Goal: Task Accomplishment & Management: Manage account settings

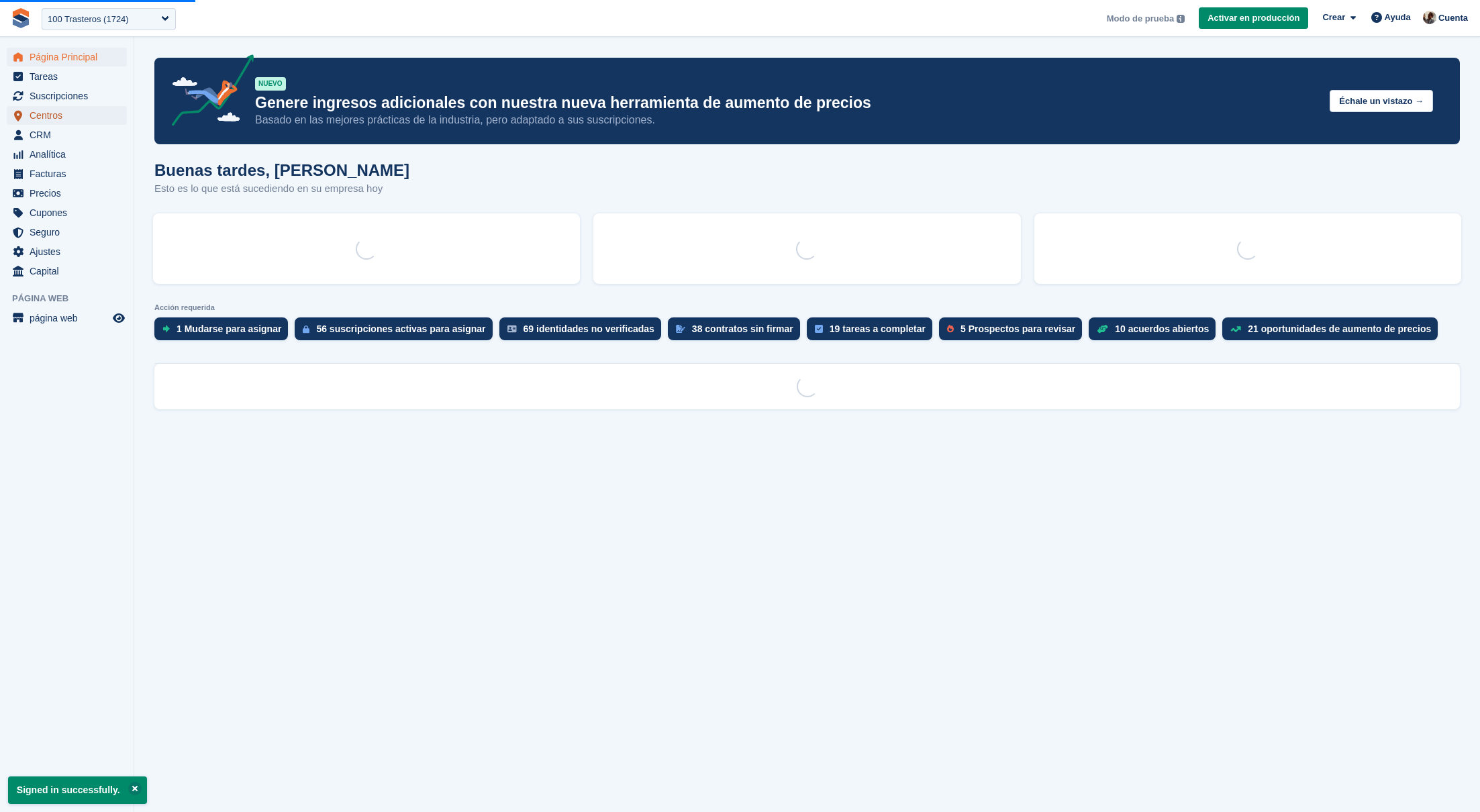
click at [77, 116] on span "Centros" at bounding box center [70, 115] width 81 height 19
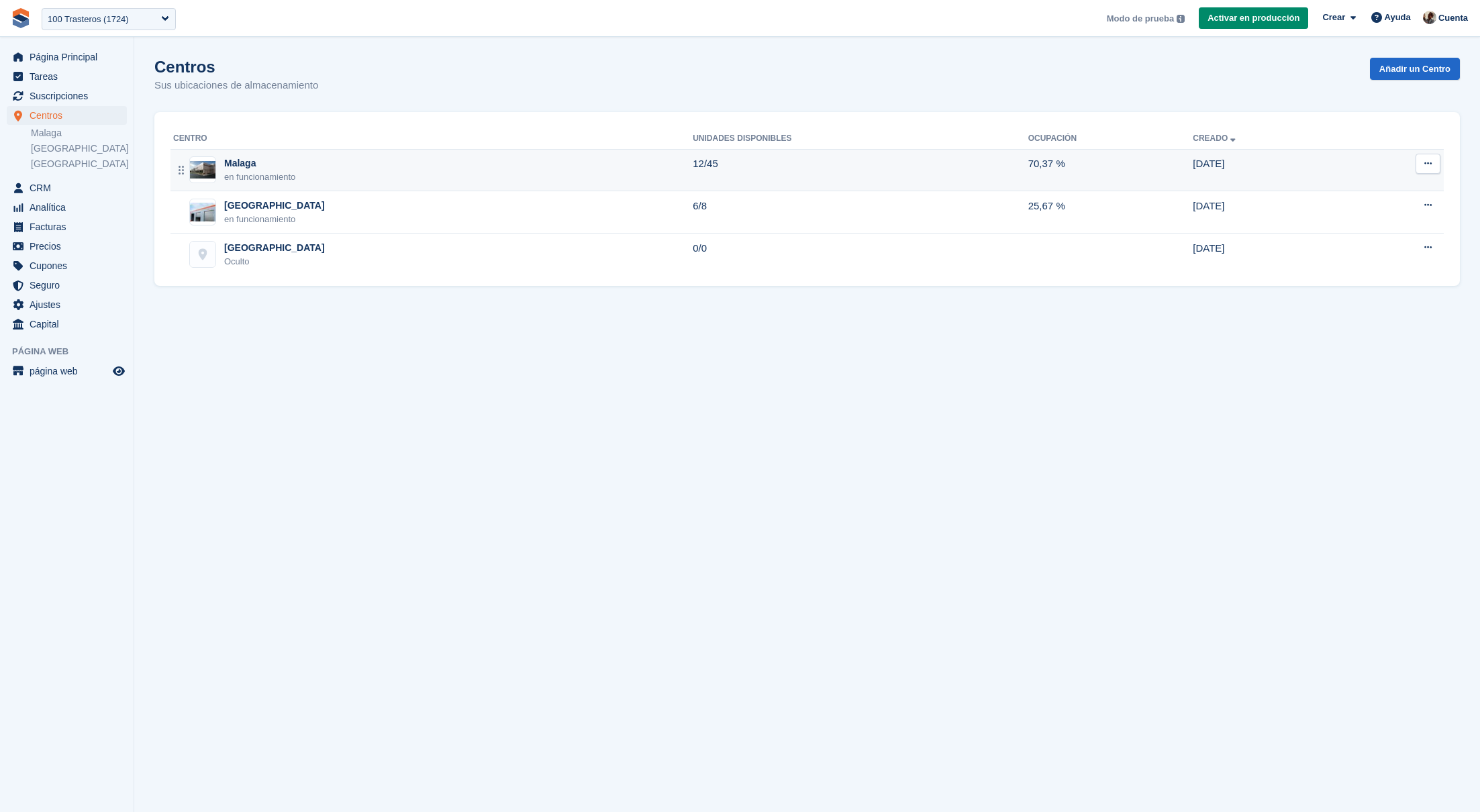
click at [443, 175] on div "Malaga en funcionamiento" at bounding box center [432, 170] width 519 height 28
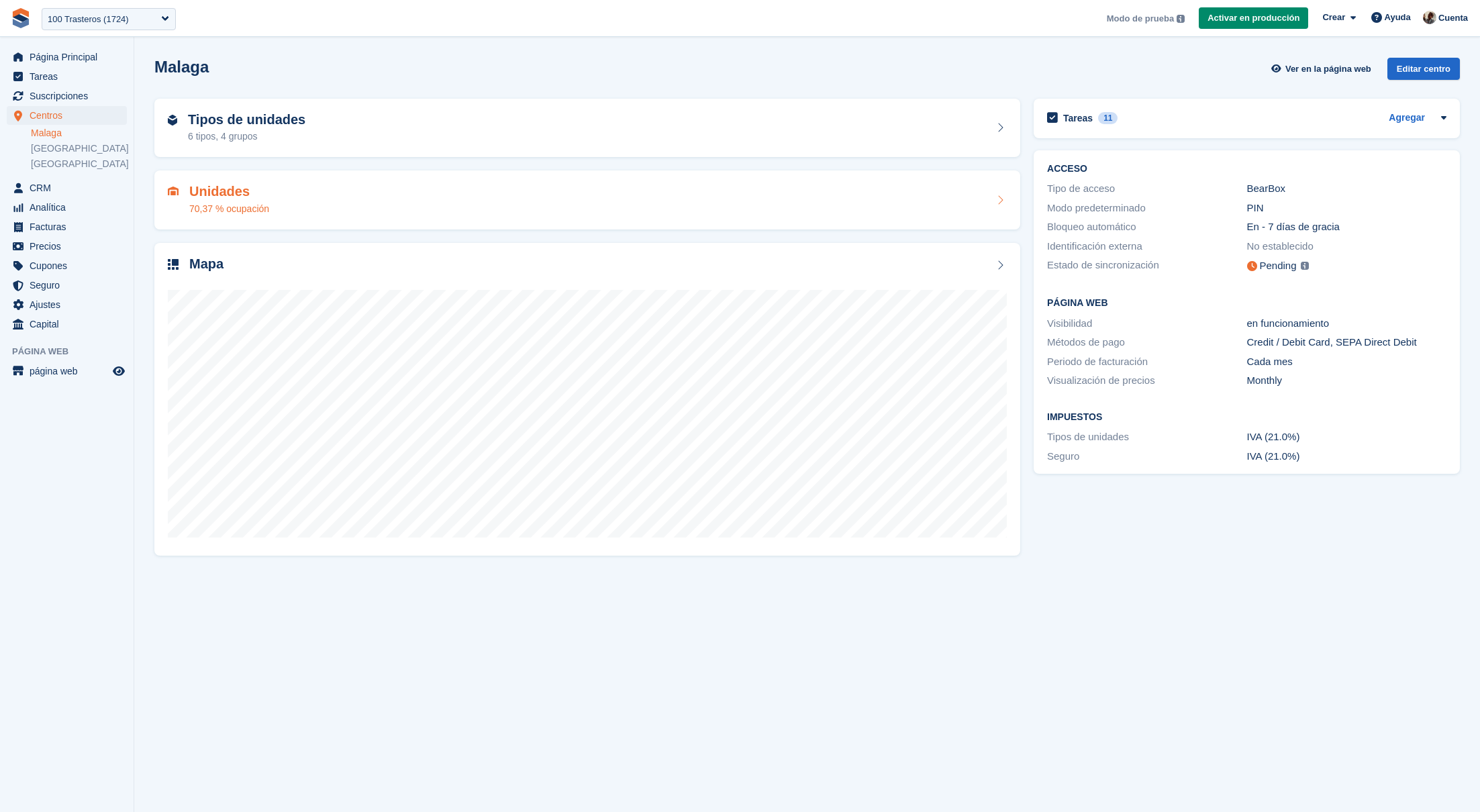
click at [438, 185] on div "Unidades 70,37 % ocupación" at bounding box center [587, 200] width 839 height 32
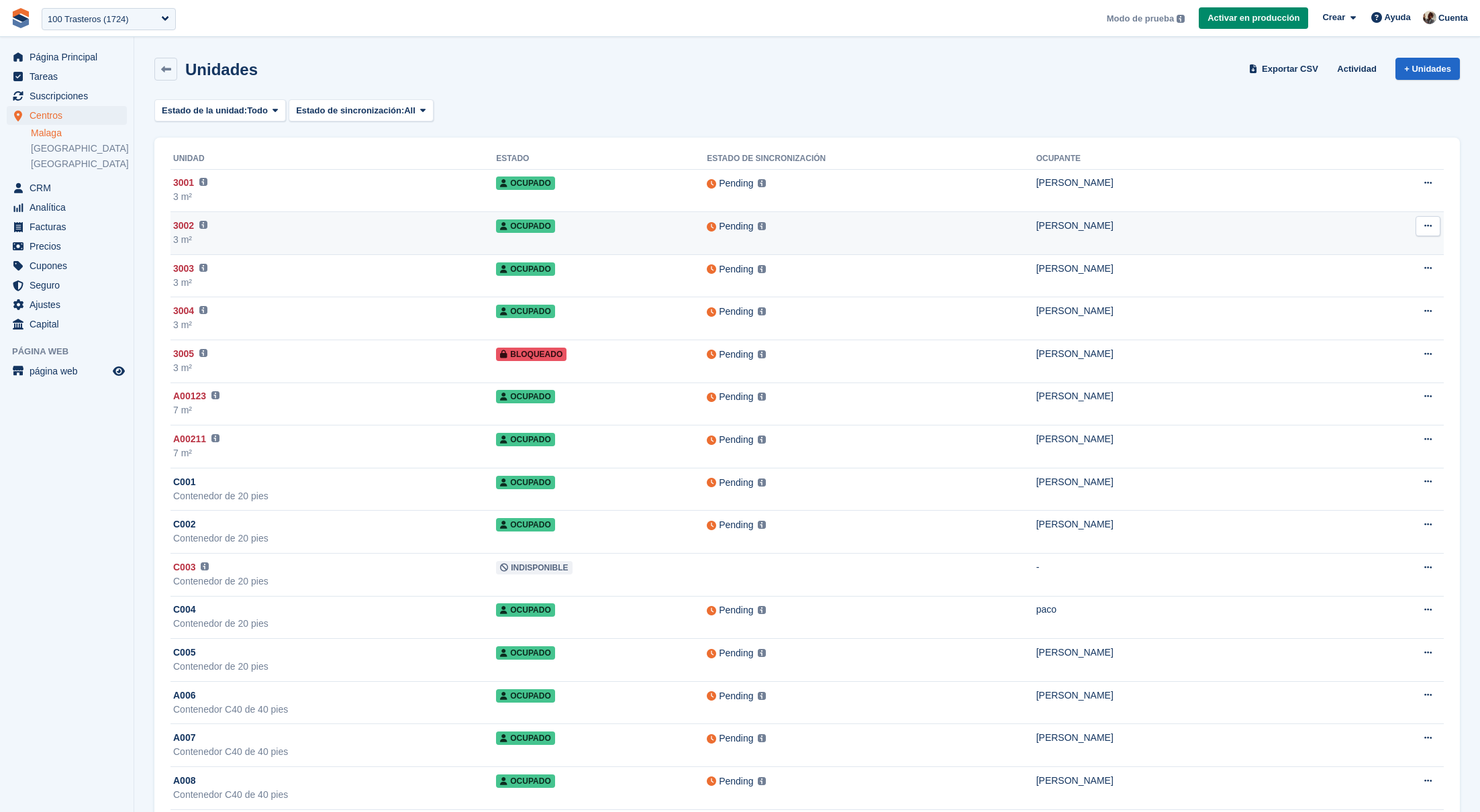
click at [1424, 226] on button at bounding box center [1427, 226] width 24 height 20
click at [555, 229] on span "Ocupado" at bounding box center [524, 226] width 58 height 13
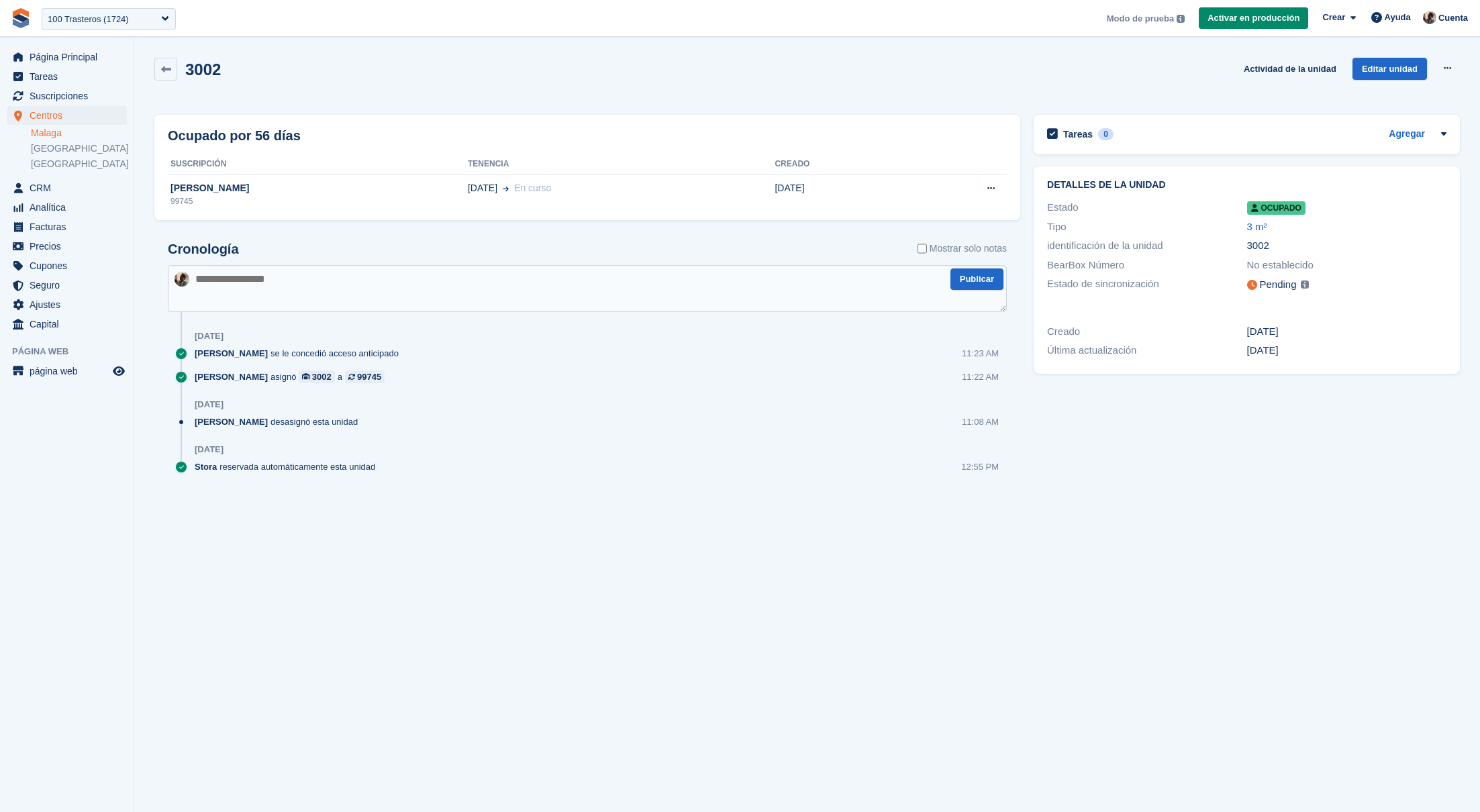
click at [1290, 203] on span "Ocupado" at bounding box center [1276, 208] width 58 height 13
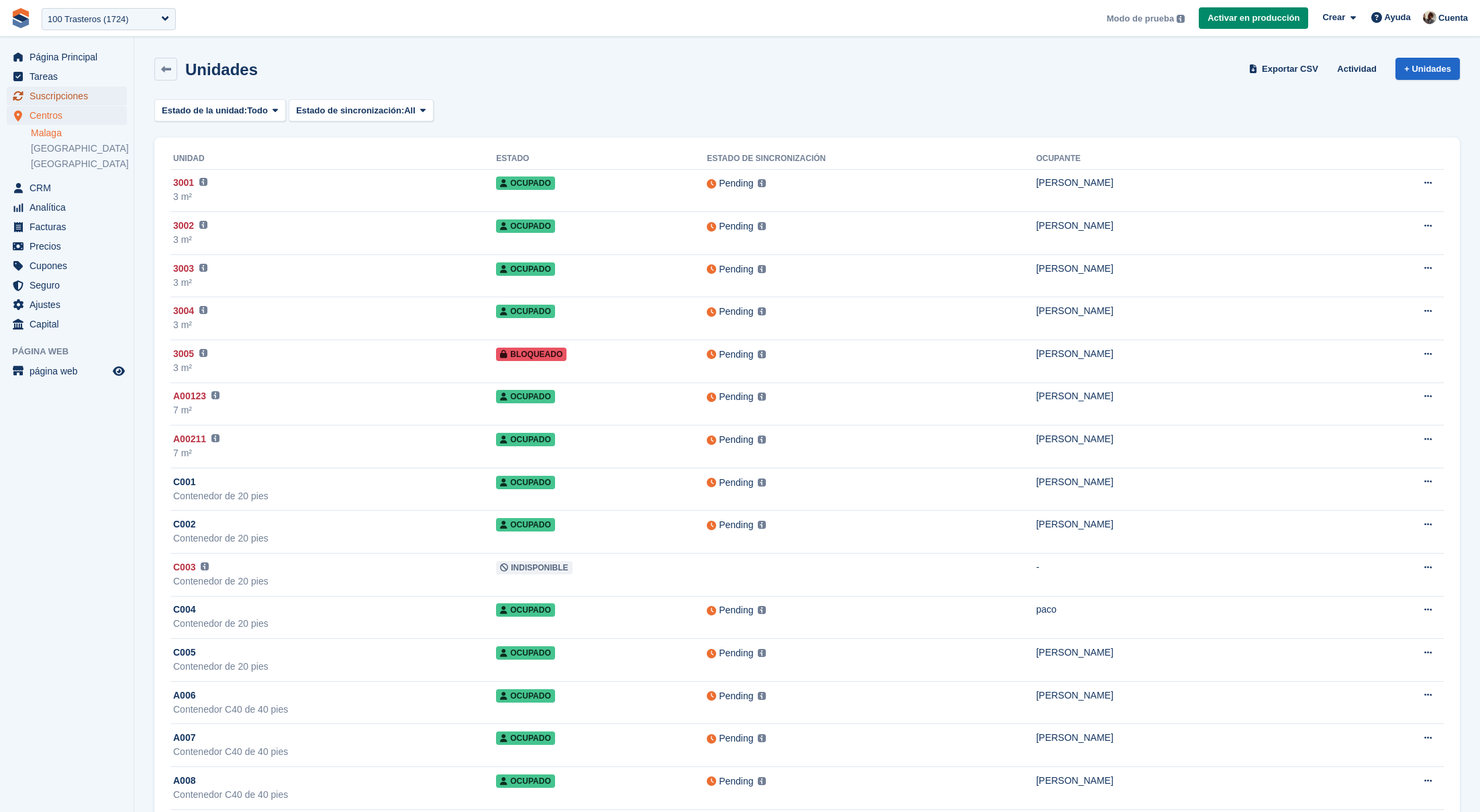
click at [109, 93] on span "Suscripciones" at bounding box center [70, 96] width 81 height 19
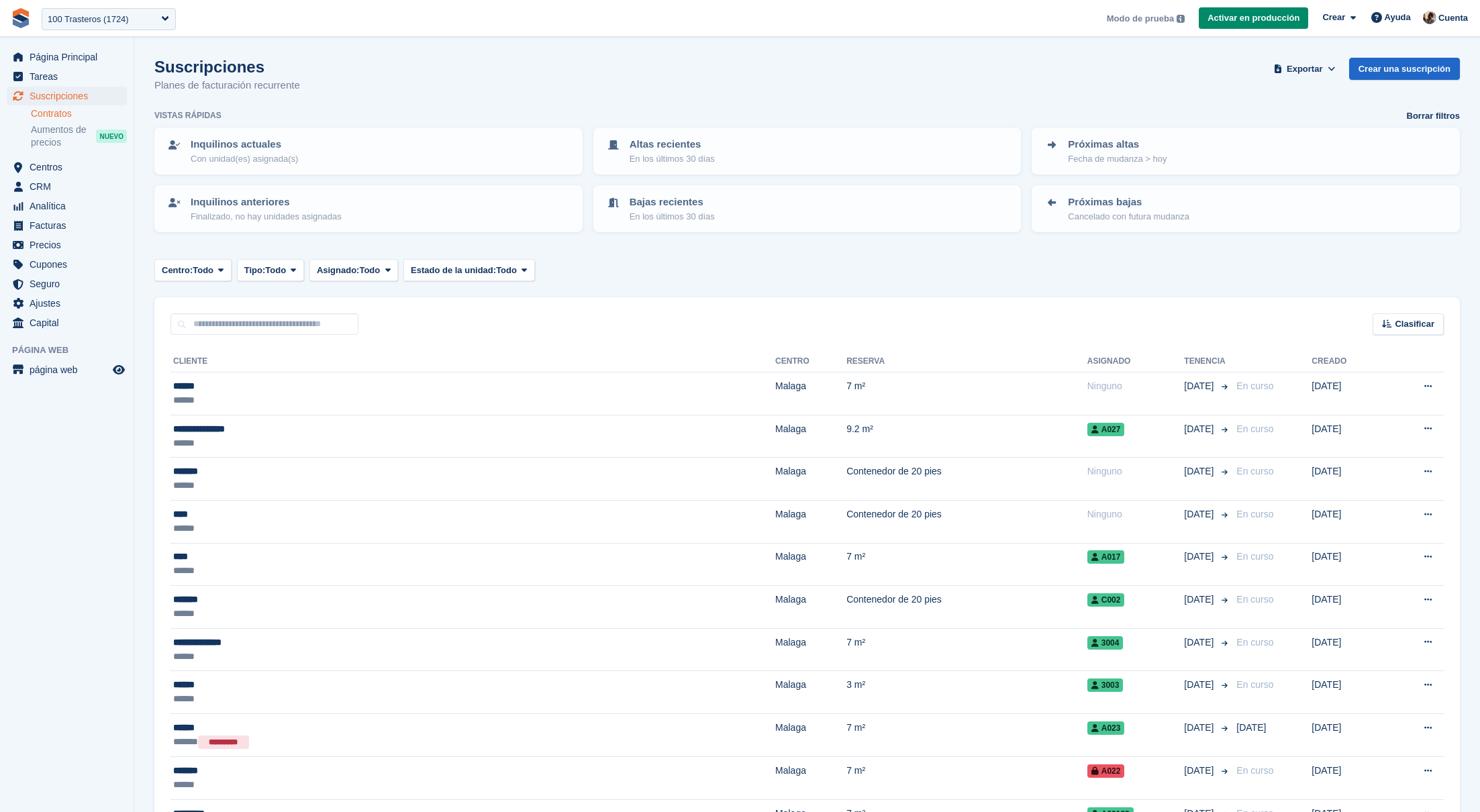
click at [54, 118] on link "Contratos" at bounding box center [79, 113] width 96 height 13
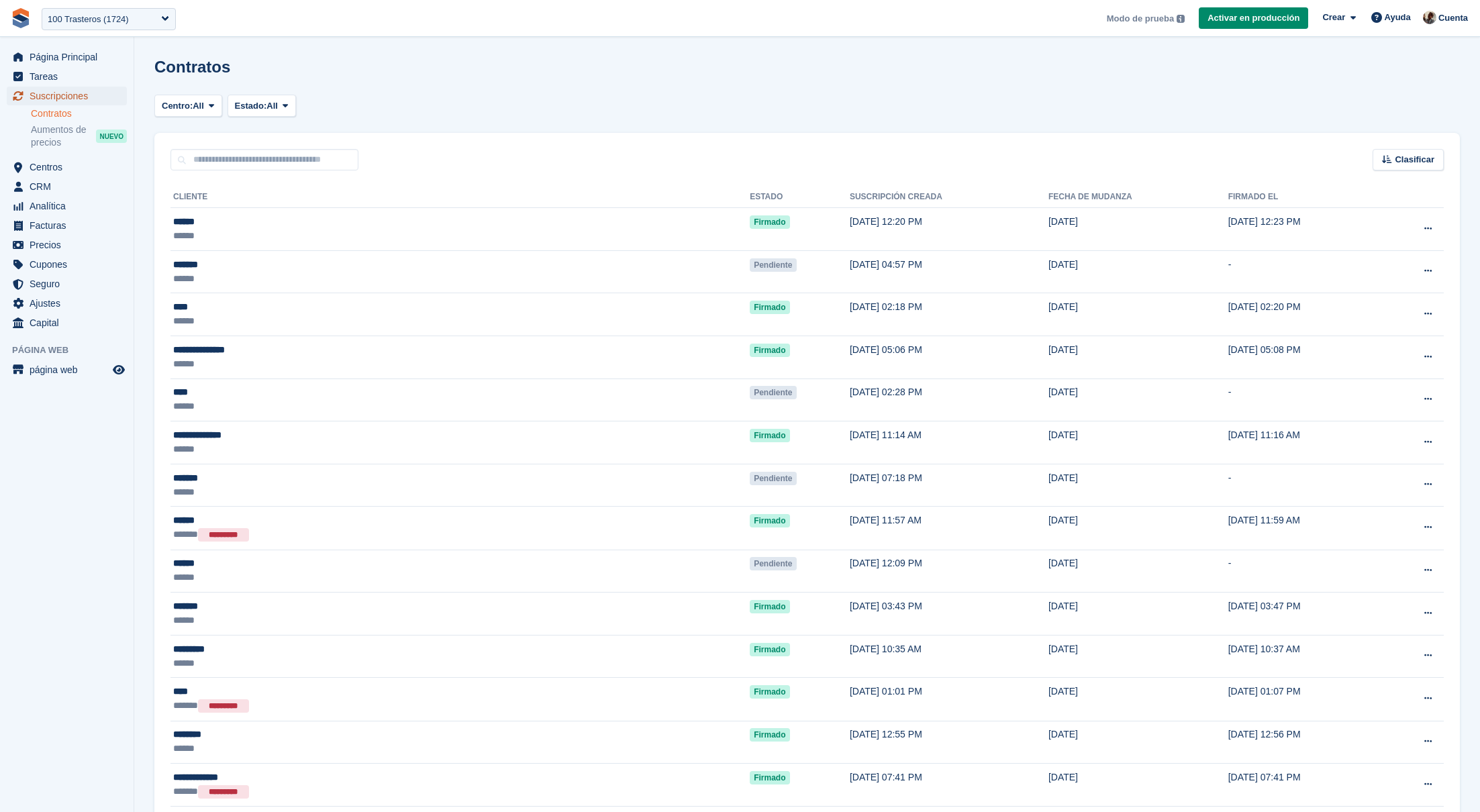
click at [71, 98] on span "Suscripciones" at bounding box center [70, 96] width 81 height 19
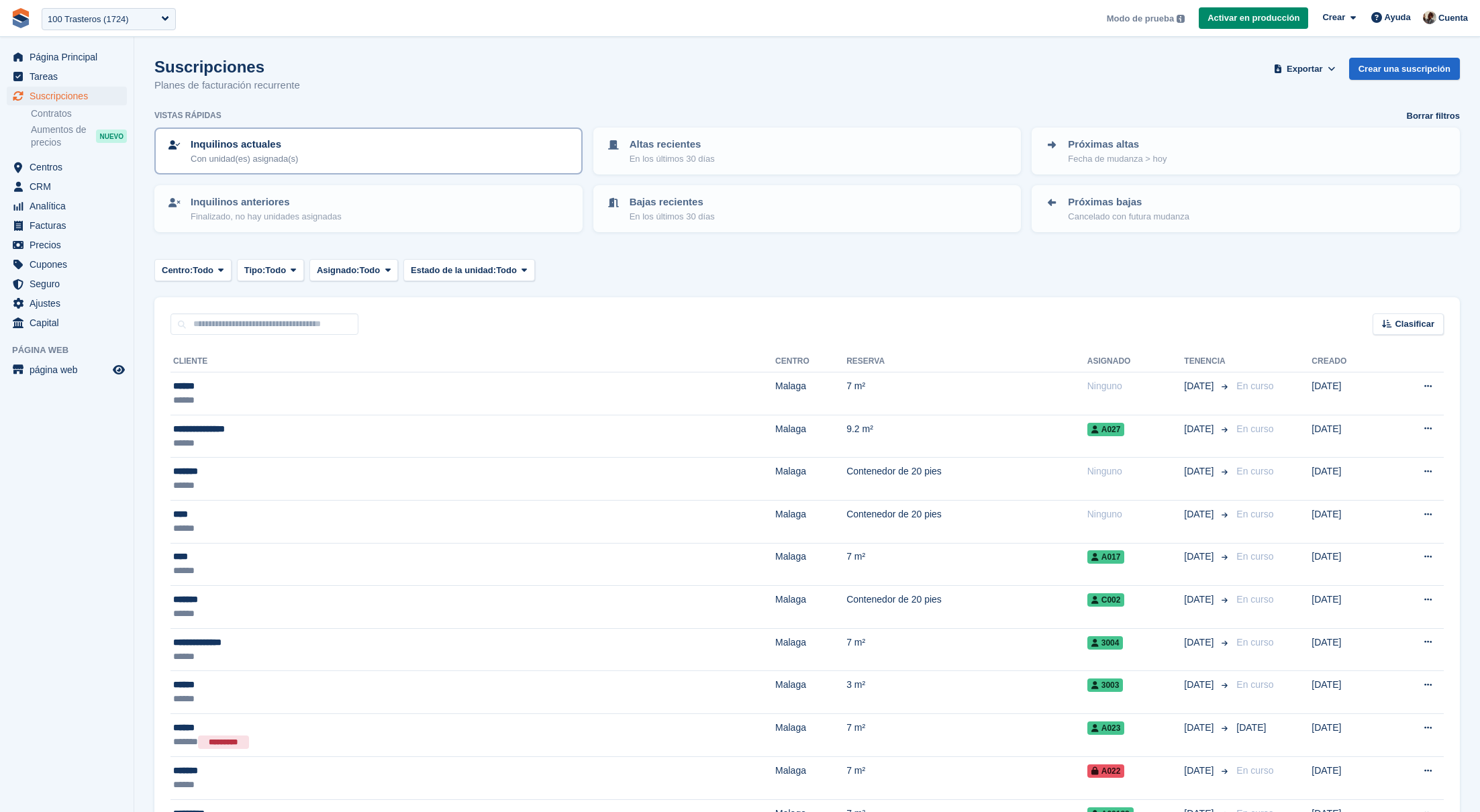
click at [430, 166] on link "Inquilinos actuales Con unidad(es) asignada(s)" at bounding box center [368, 151] width 426 height 45
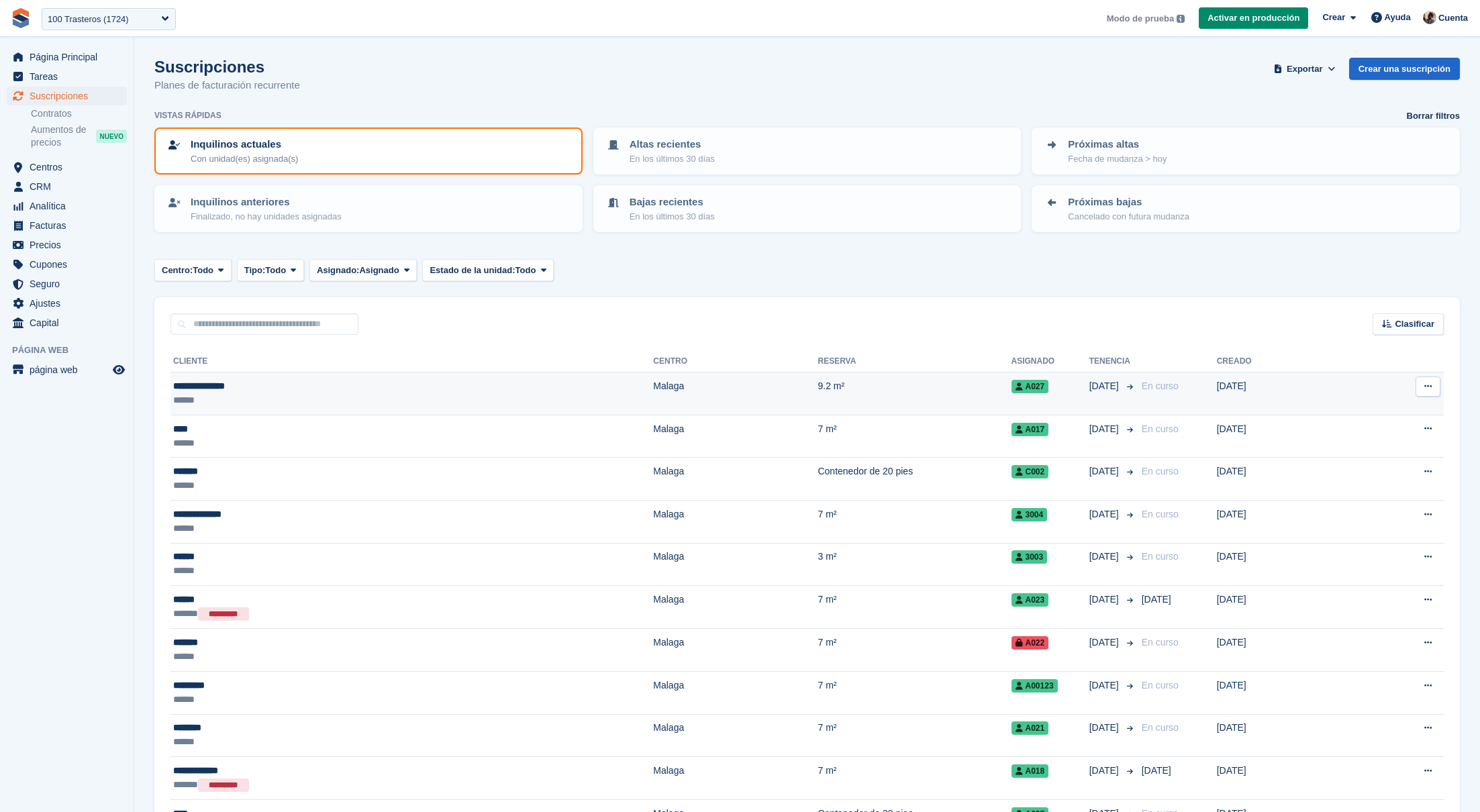
click at [1422, 382] on button at bounding box center [1427, 387] width 24 height 20
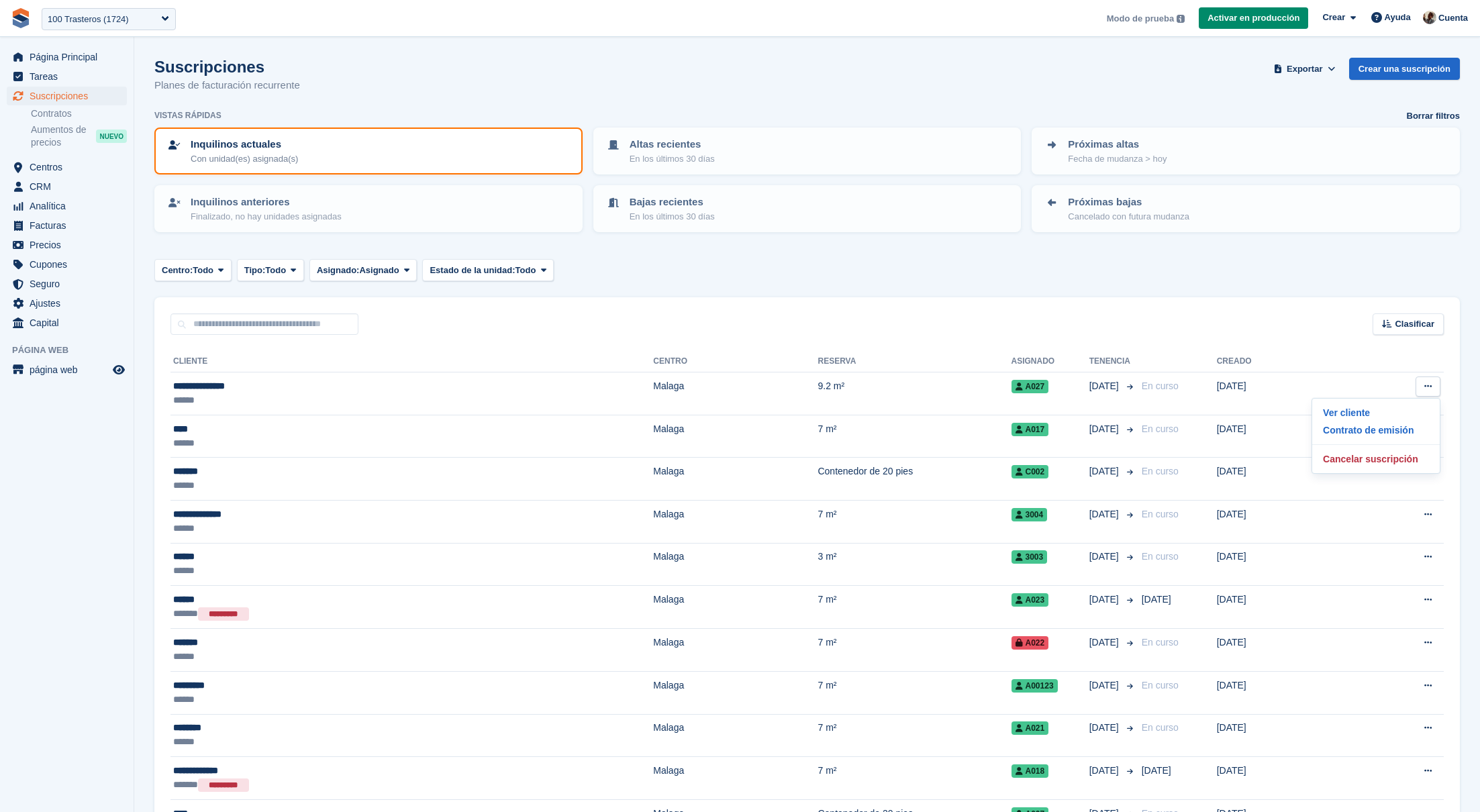
click at [954, 277] on div "Centro: Todo Todo Malaga Valencia Madrid Tipo: Todo Todo Próximamente Anterior …" at bounding box center [807, 270] width 1306 height 22
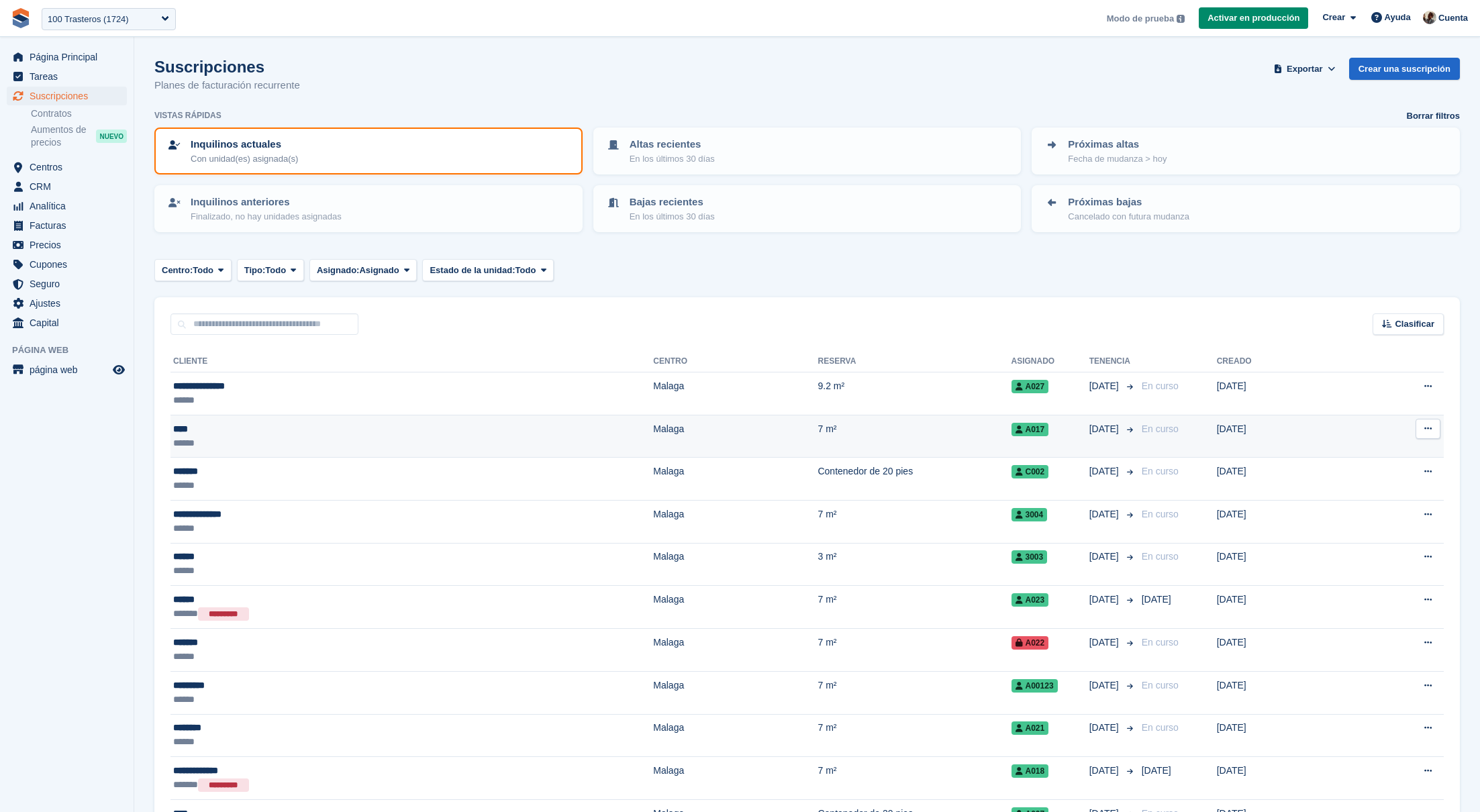
click at [1427, 448] on td "Ver cliente Contrato de emisión Cancelar suscripción" at bounding box center [1420, 435] width 48 height 43
click at [1426, 432] on icon at bounding box center [1428, 428] width 8 height 8
click at [1335, 496] on p "Cancelar suscripción" at bounding box center [1375, 500] width 117 height 18
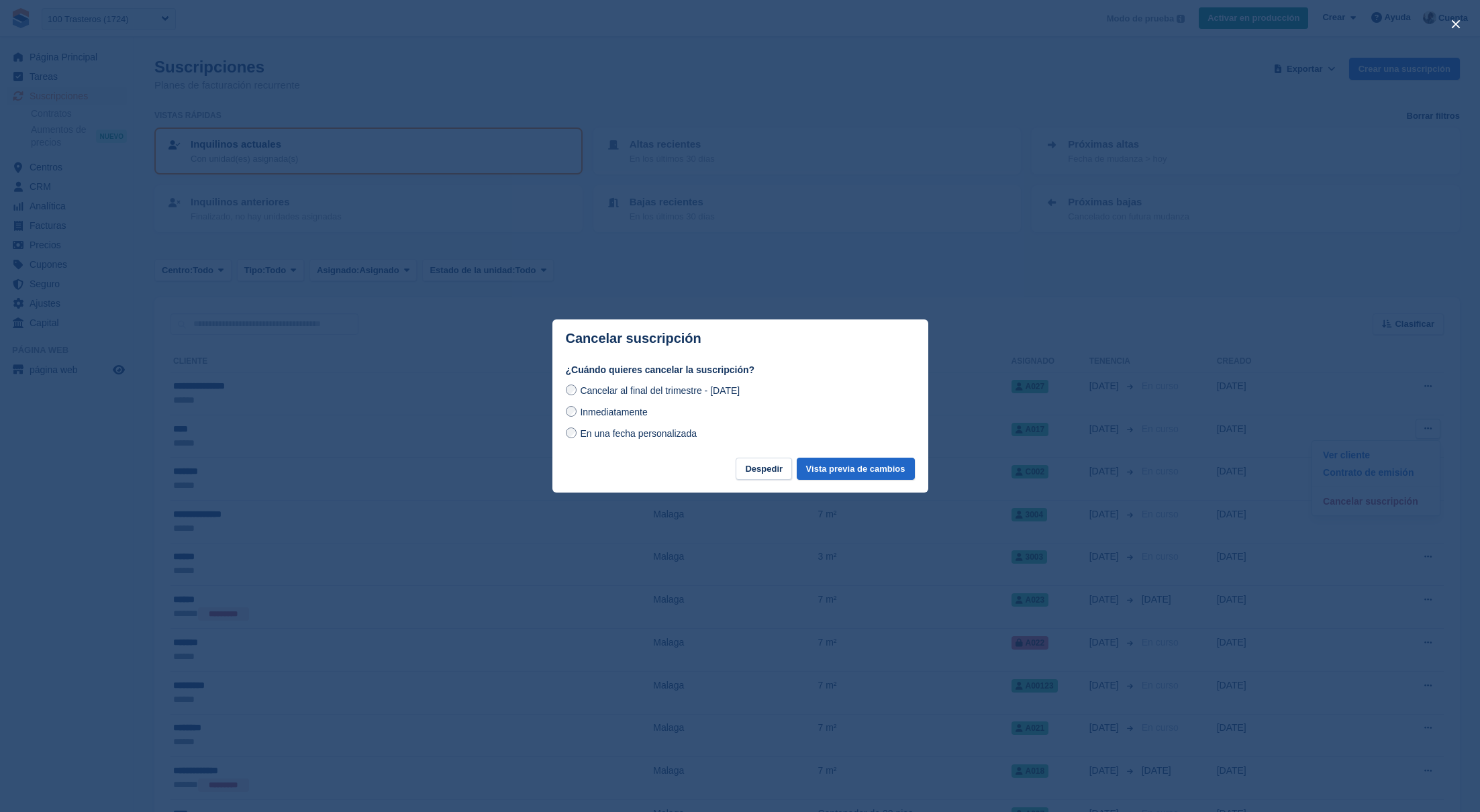
click at [606, 433] on span "En una fecha personalizada" at bounding box center [638, 433] width 117 height 11
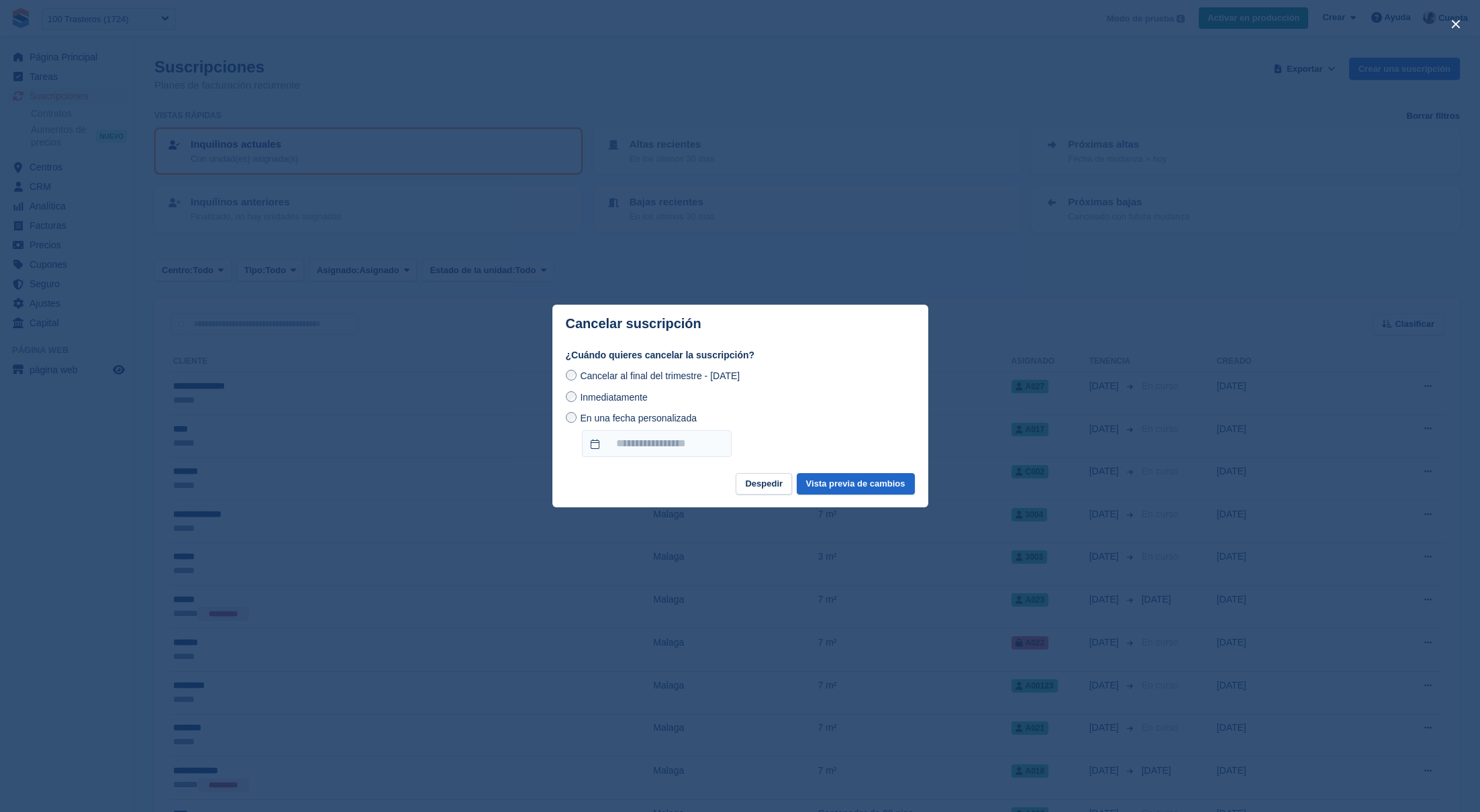
click at [637, 399] on span "Inmediatamente" at bounding box center [614, 397] width 67 height 11
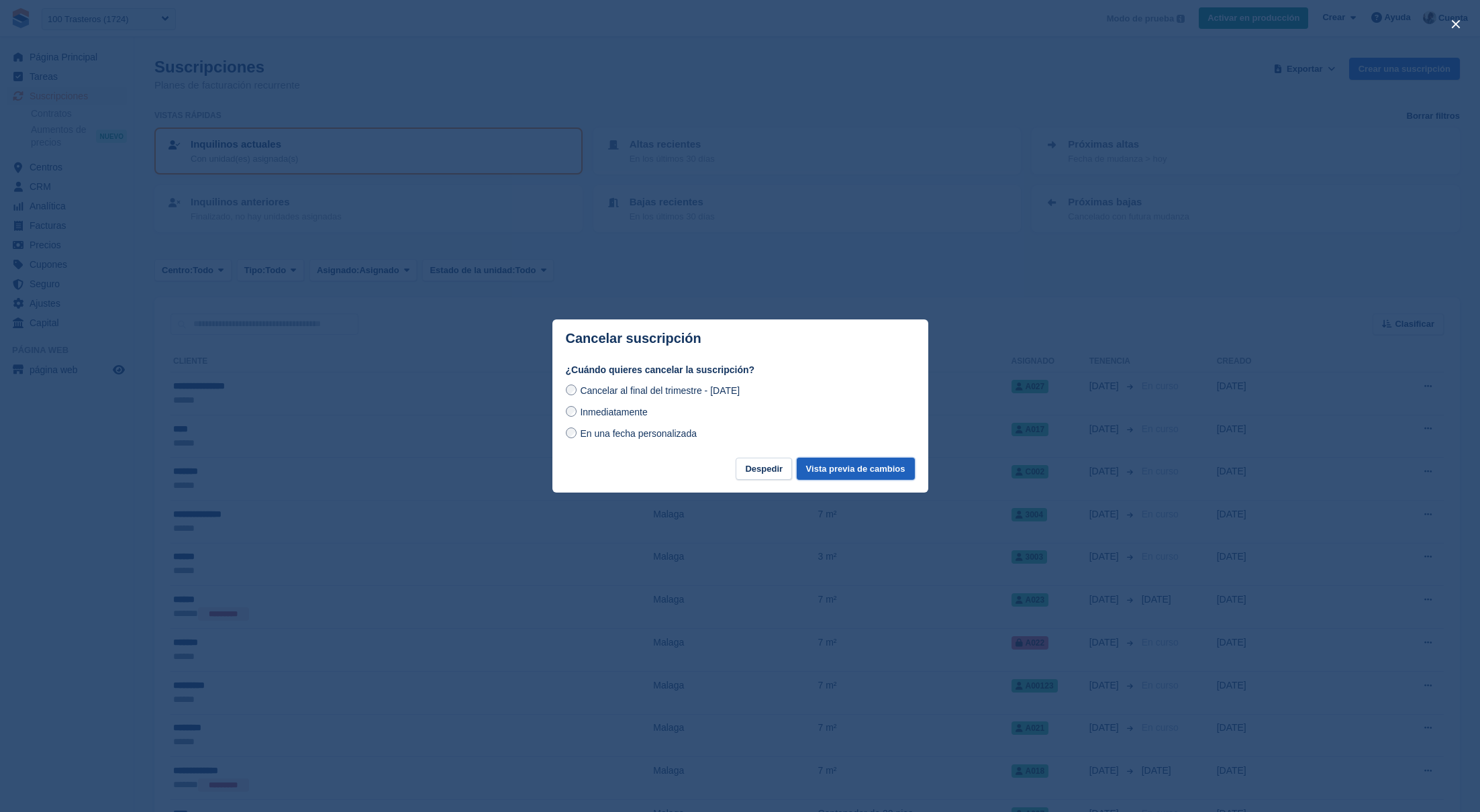
click at [837, 466] on button "Vista previa de cambios" at bounding box center [855, 468] width 118 height 22
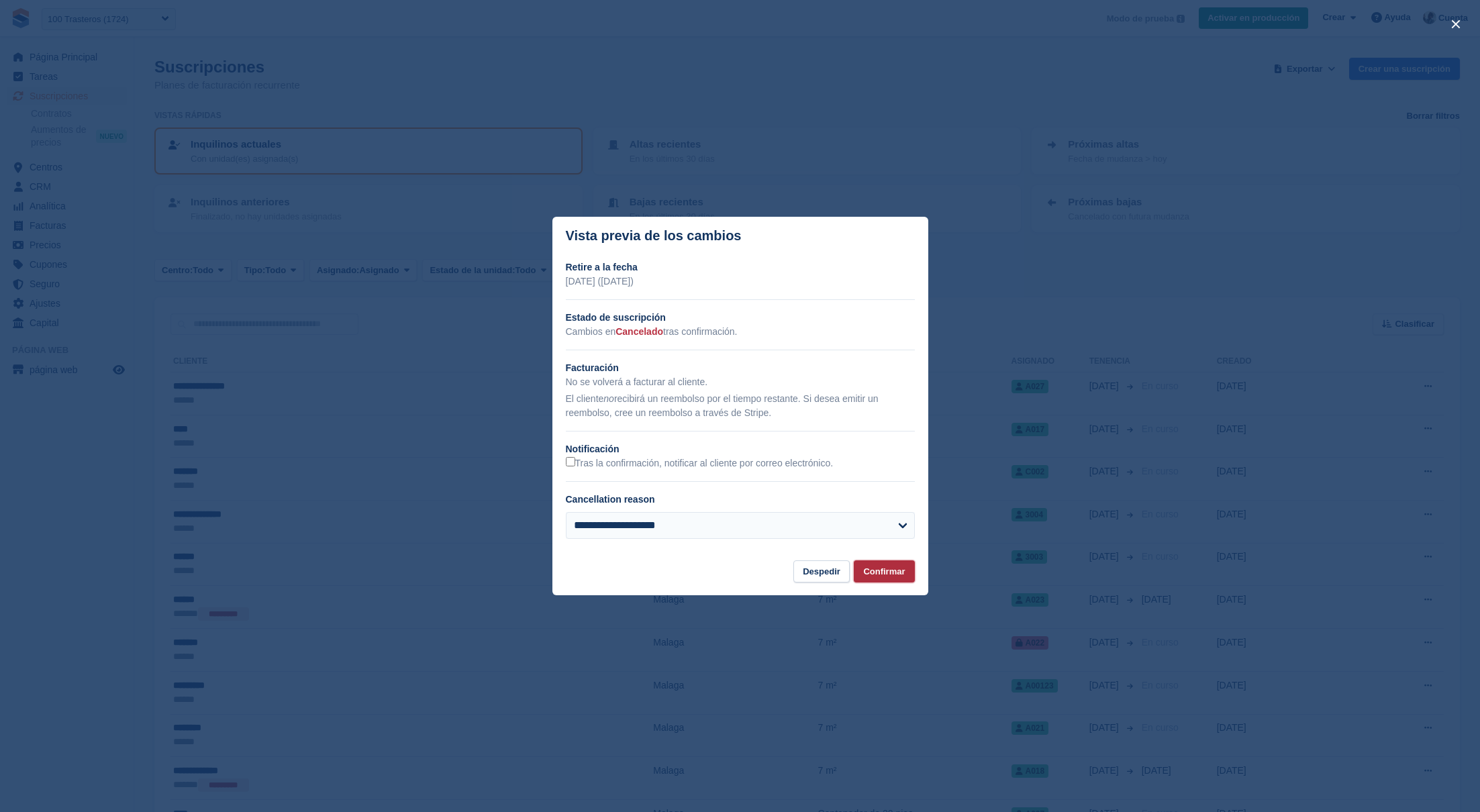
click at [899, 569] on button "Confirmar" at bounding box center [884, 571] width 61 height 22
click at [814, 467] on label "Tras la confirmación, notificar al cliente por correo electrónico." at bounding box center [700, 462] width 268 height 13
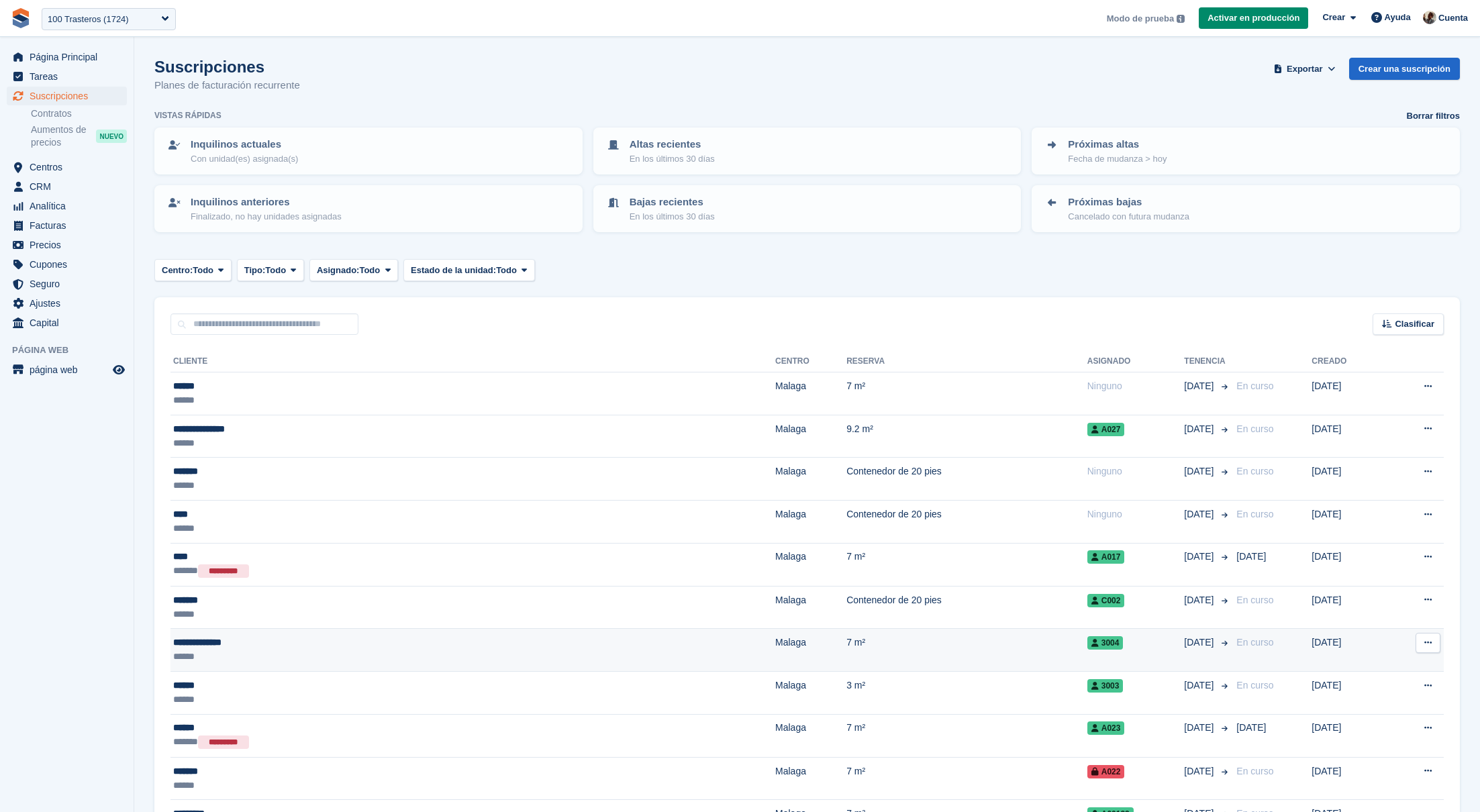
click at [1422, 644] on button at bounding box center [1427, 643] width 24 height 20
click at [1377, 715] on p "Cancelar suscripción" at bounding box center [1375, 714] width 117 height 18
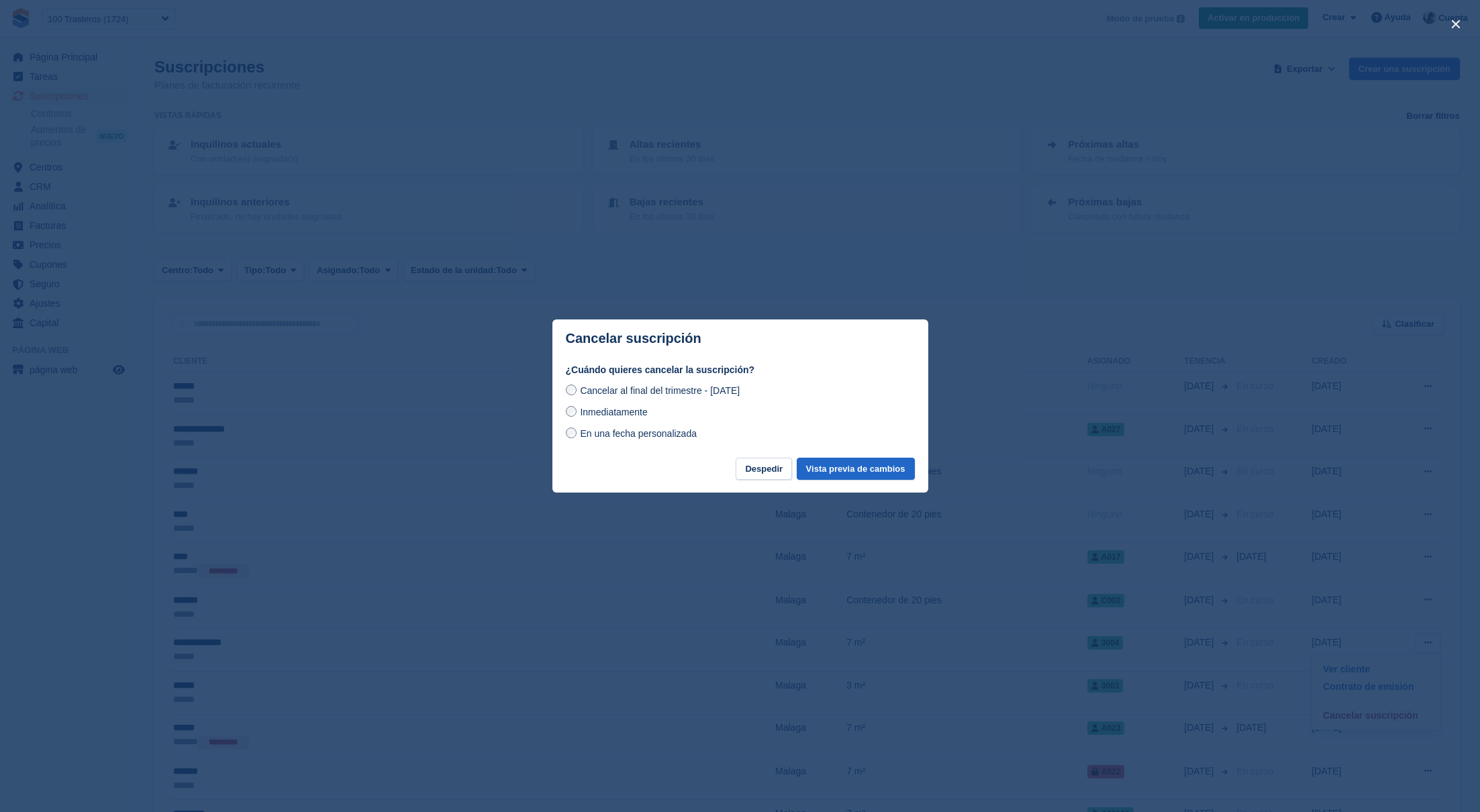
click at [625, 403] on div "Cancelar al final del trimestre - Domingo, 19 de Octubre de 2025 Inmediatamente…" at bounding box center [740, 412] width 349 height 59
click at [625, 408] on span "Inmediatamente" at bounding box center [614, 412] width 67 height 11
click at [828, 466] on button "Vista previa de cambios" at bounding box center [855, 468] width 118 height 22
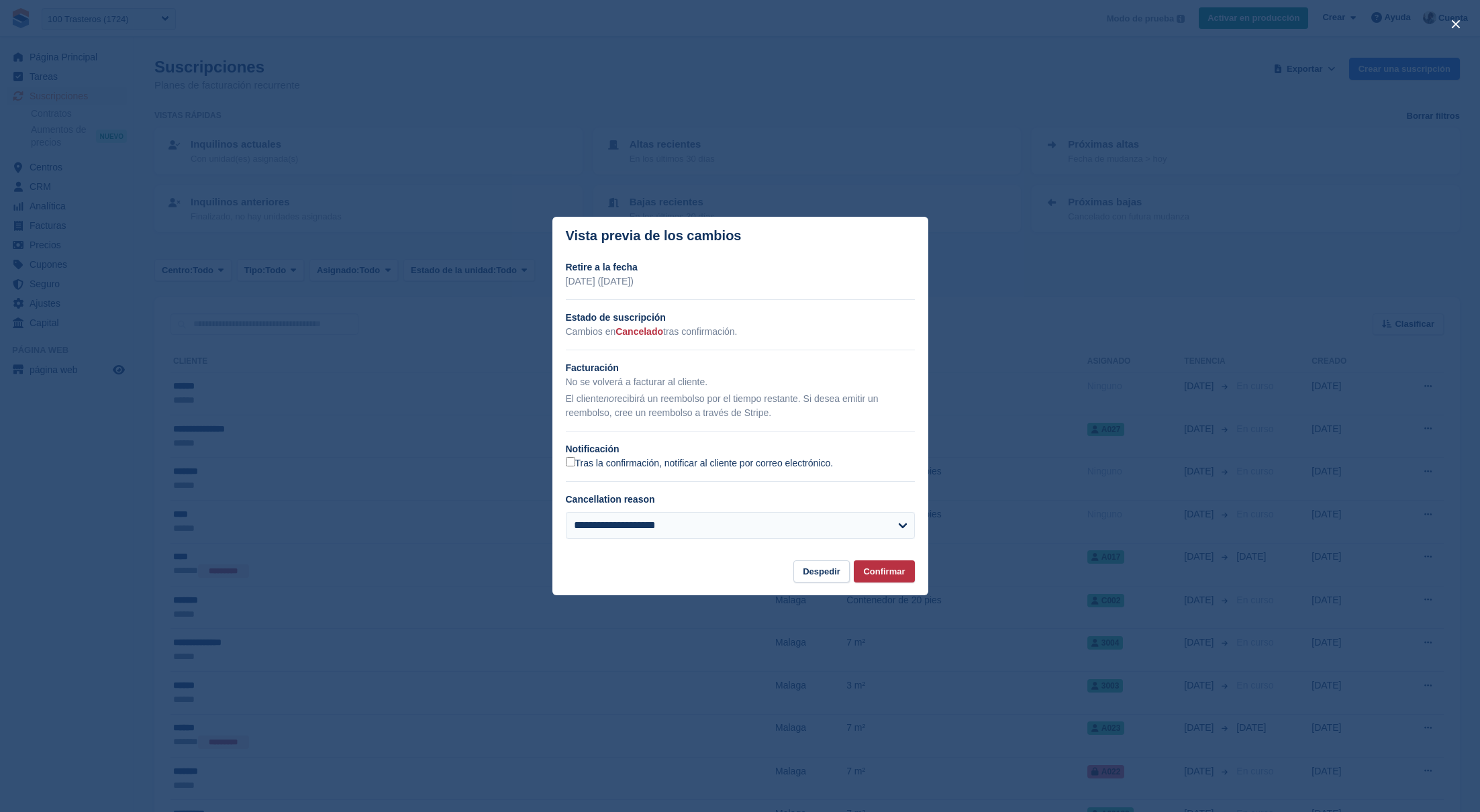
click at [693, 459] on label "Tras la confirmación, notificar al cliente por correo electrónico." at bounding box center [700, 462] width 268 height 13
click at [882, 572] on button "Confirmar" at bounding box center [884, 571] width 61 height 22
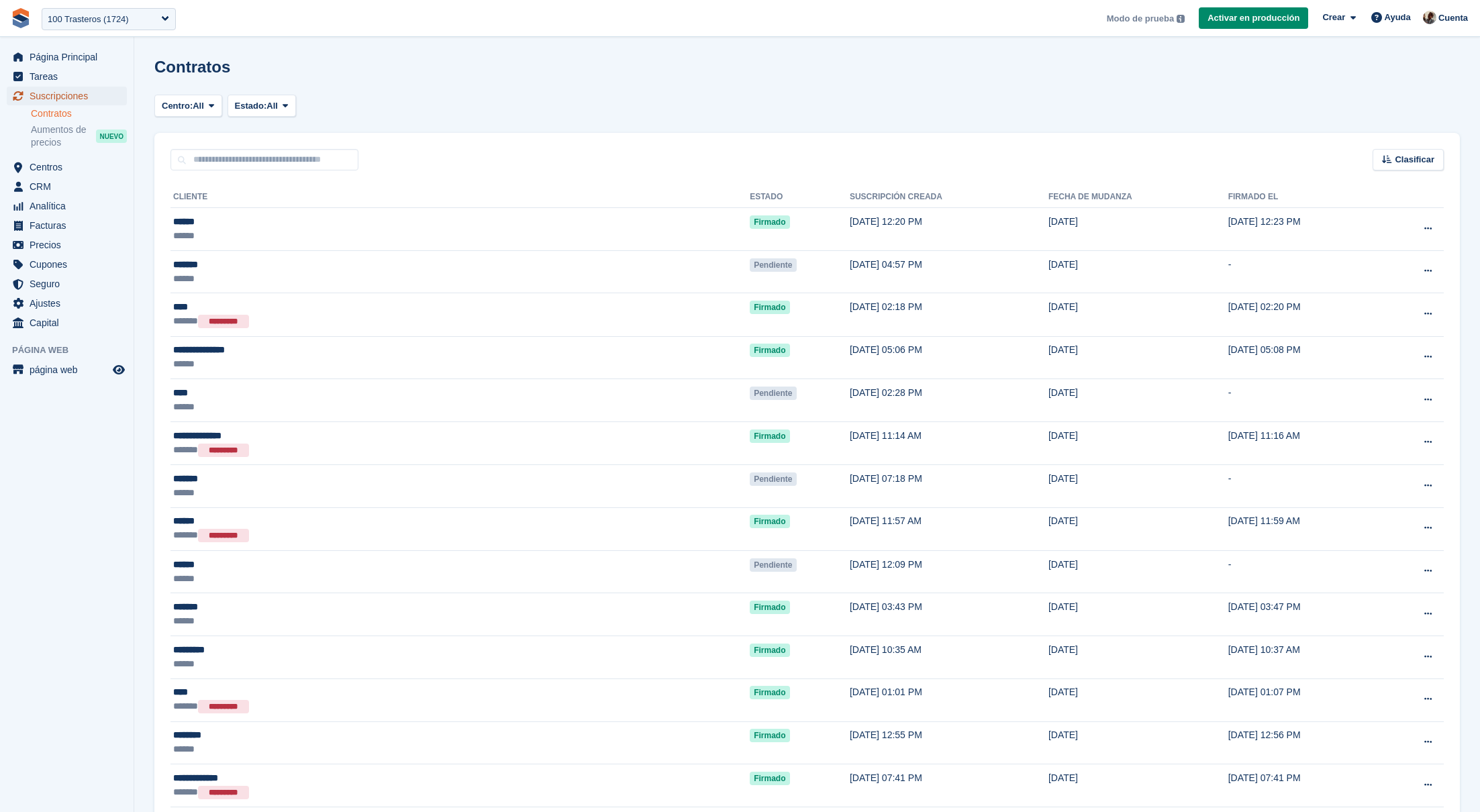
click at [97, 98] on span "Suscripciones" at bounding box center [70, 96] width 81 height 19
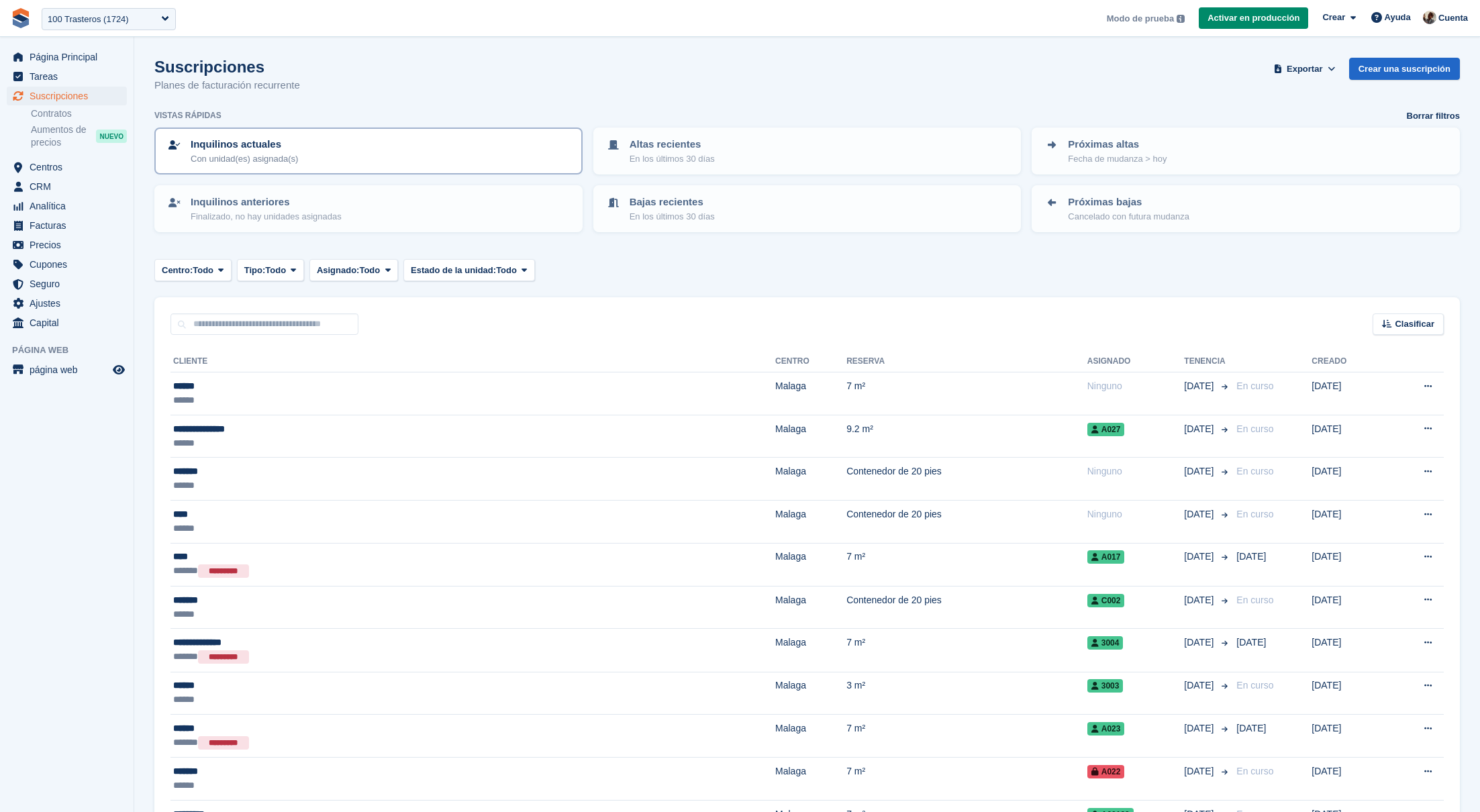
click at [481, 154] on div "Inquilinos actuales Con unidad(es) asignada(s)" at bounding box center [367, 150] width 404 height 28
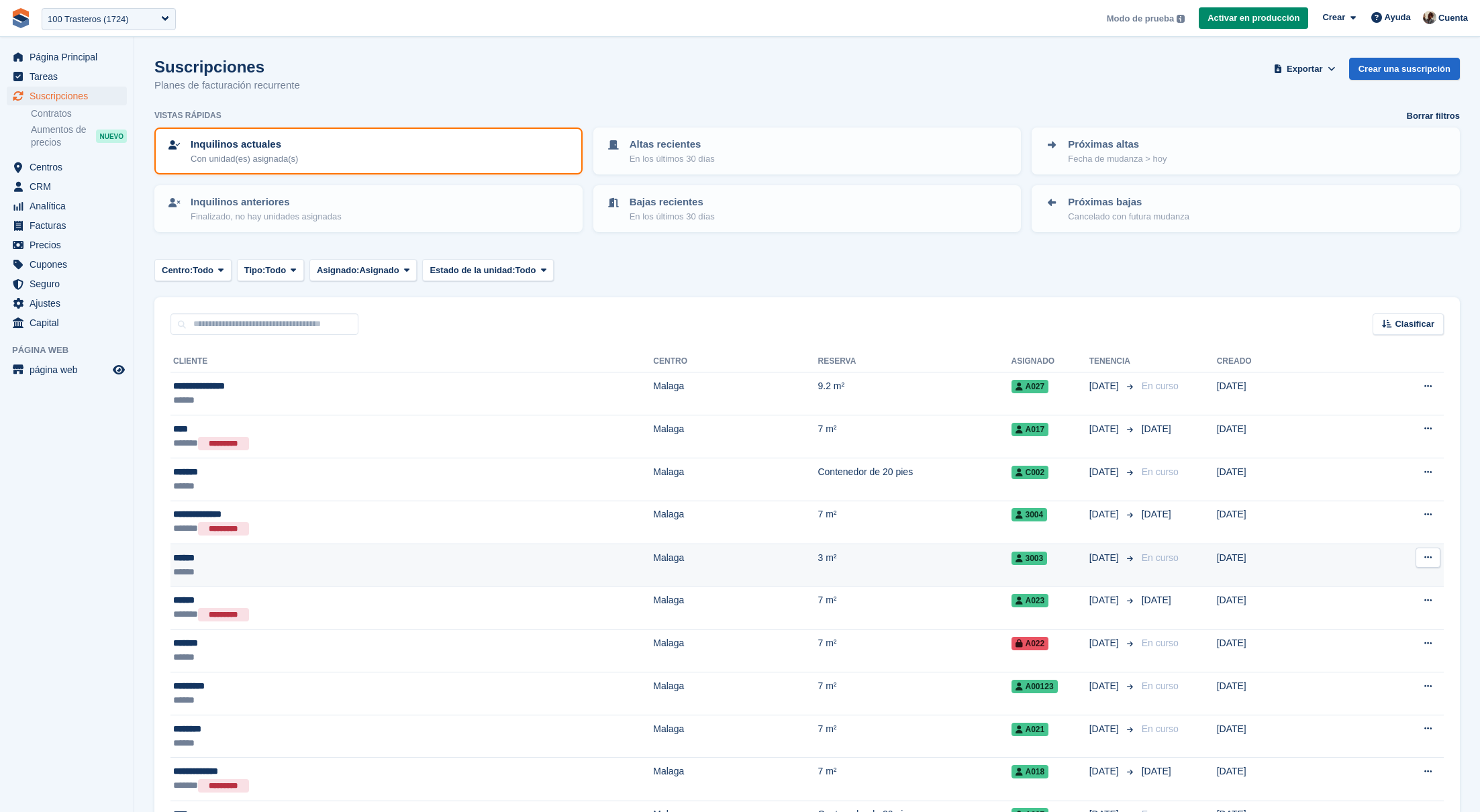
click at [1425, 553] on icon at bounding box center [1428, 557] width 8 height 8
click at [1379, 622] on p "Cancelar suscripción" at bounding box center [1375, 629] width 117 height 18
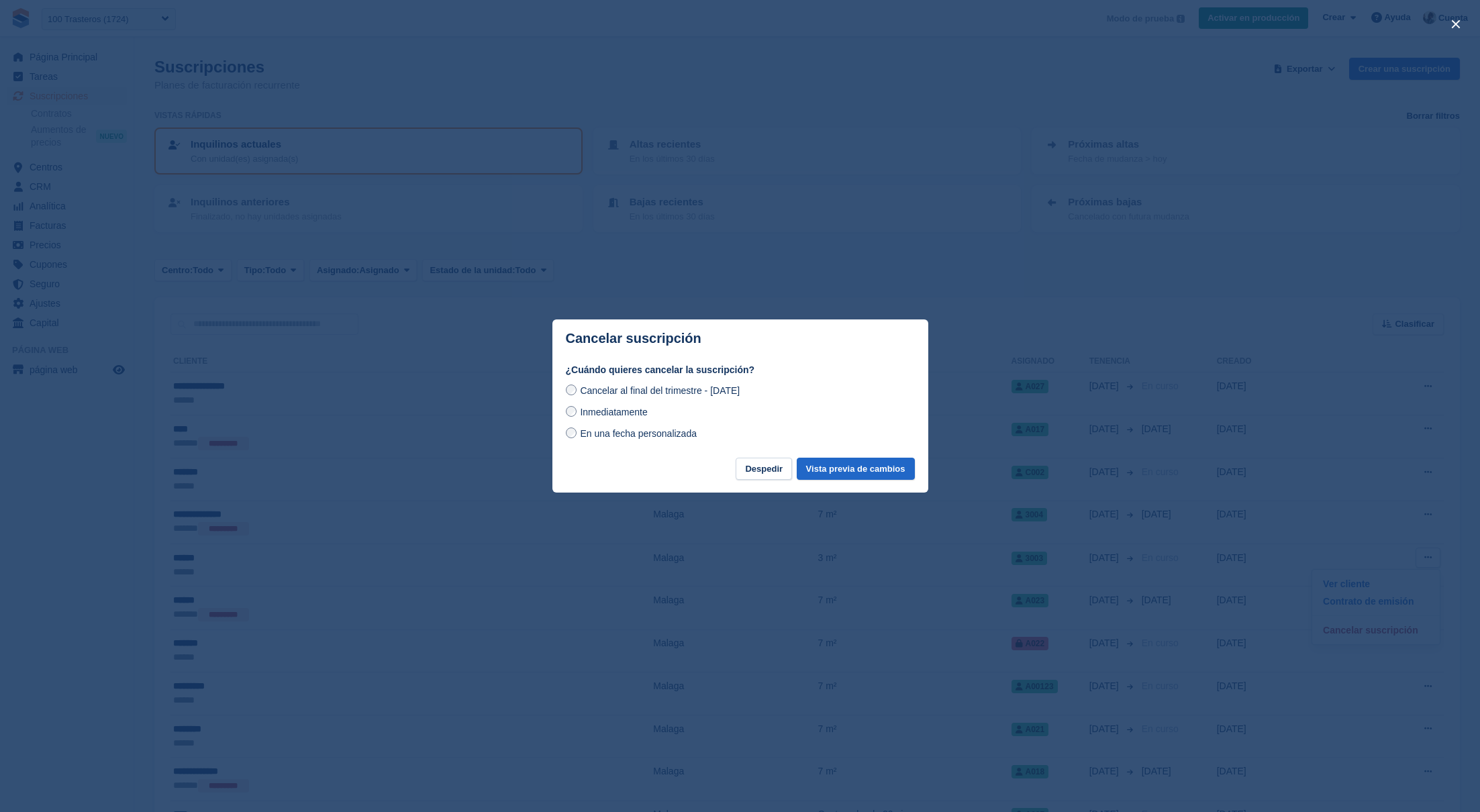
click at [635, 414] on span "Inmediatamente" at bounding box center [614, 412] width 67 height 11
click at [879, 465] on button "Vista previa de cambios" at bounding box center [855, 468] width 118 height 22
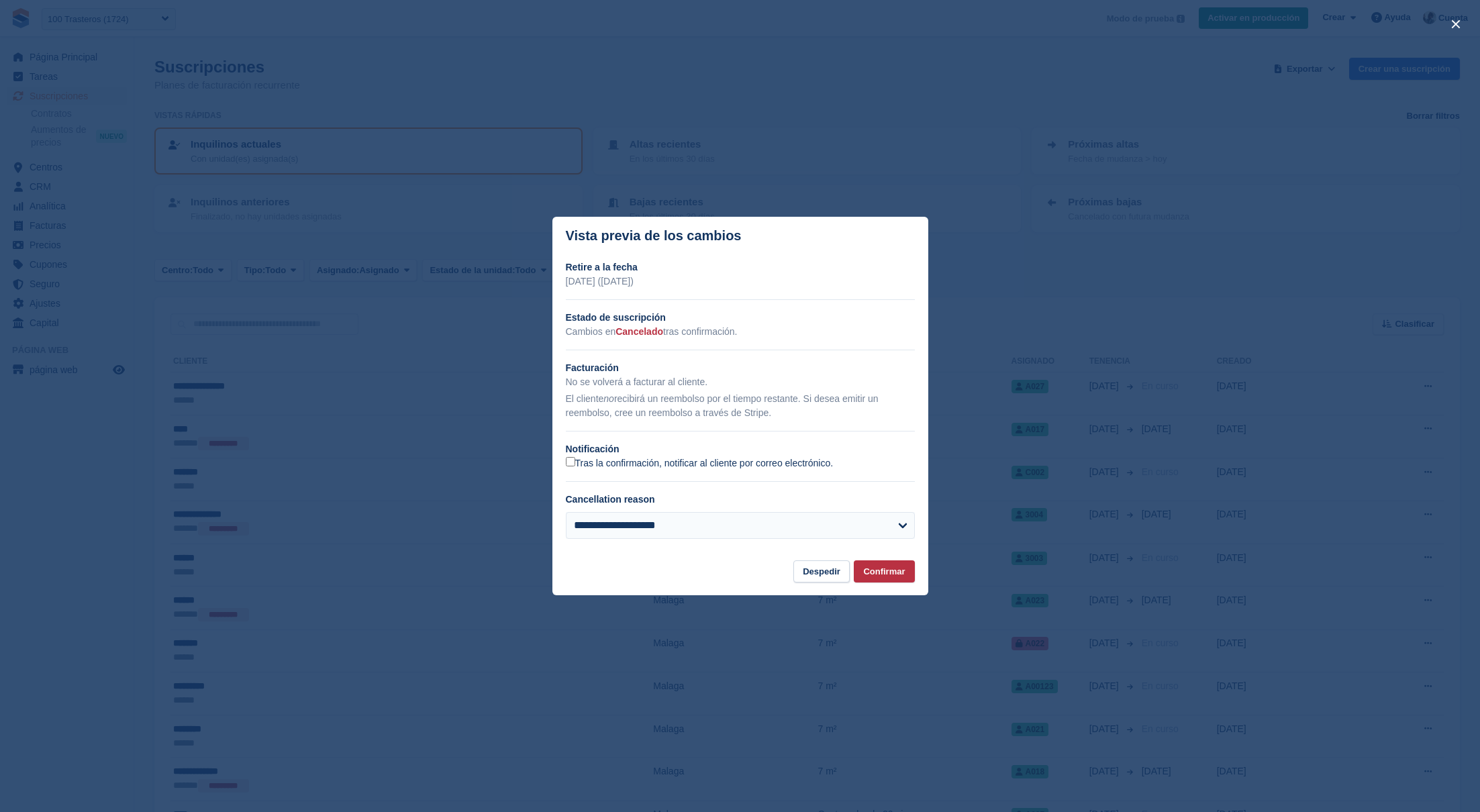
click at [727, 467] on label "Tras la confirmación, notificar al cliente por correo electrónico." at bounding box center [700, 462] width 268 height 13
click at [904, 578] on button "Confirmar" at bounding box center [884, 571] width 61 height 22
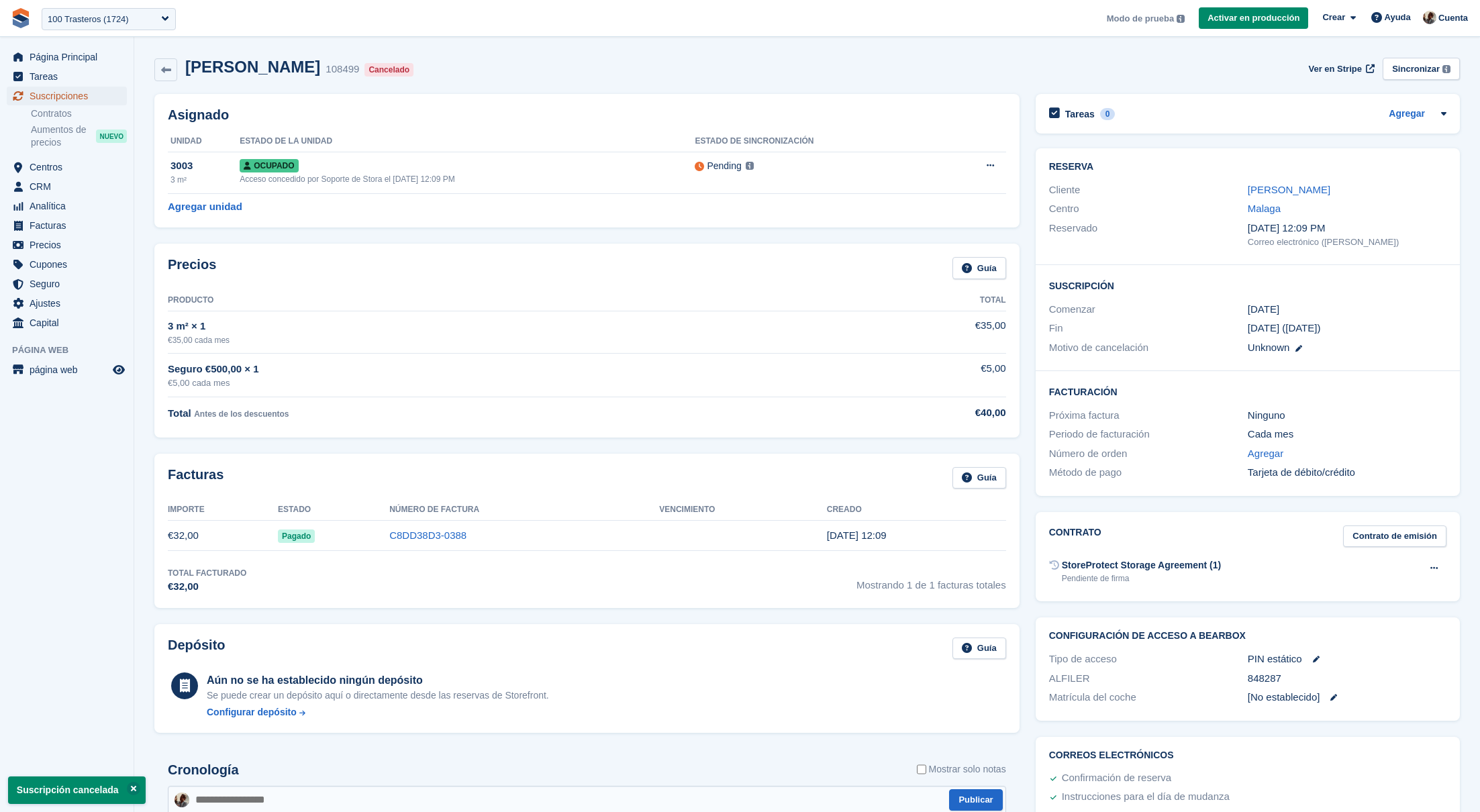
click at [108, 98] on span "Suscripciones" at bounding box center [70, 96] width 81 height 19
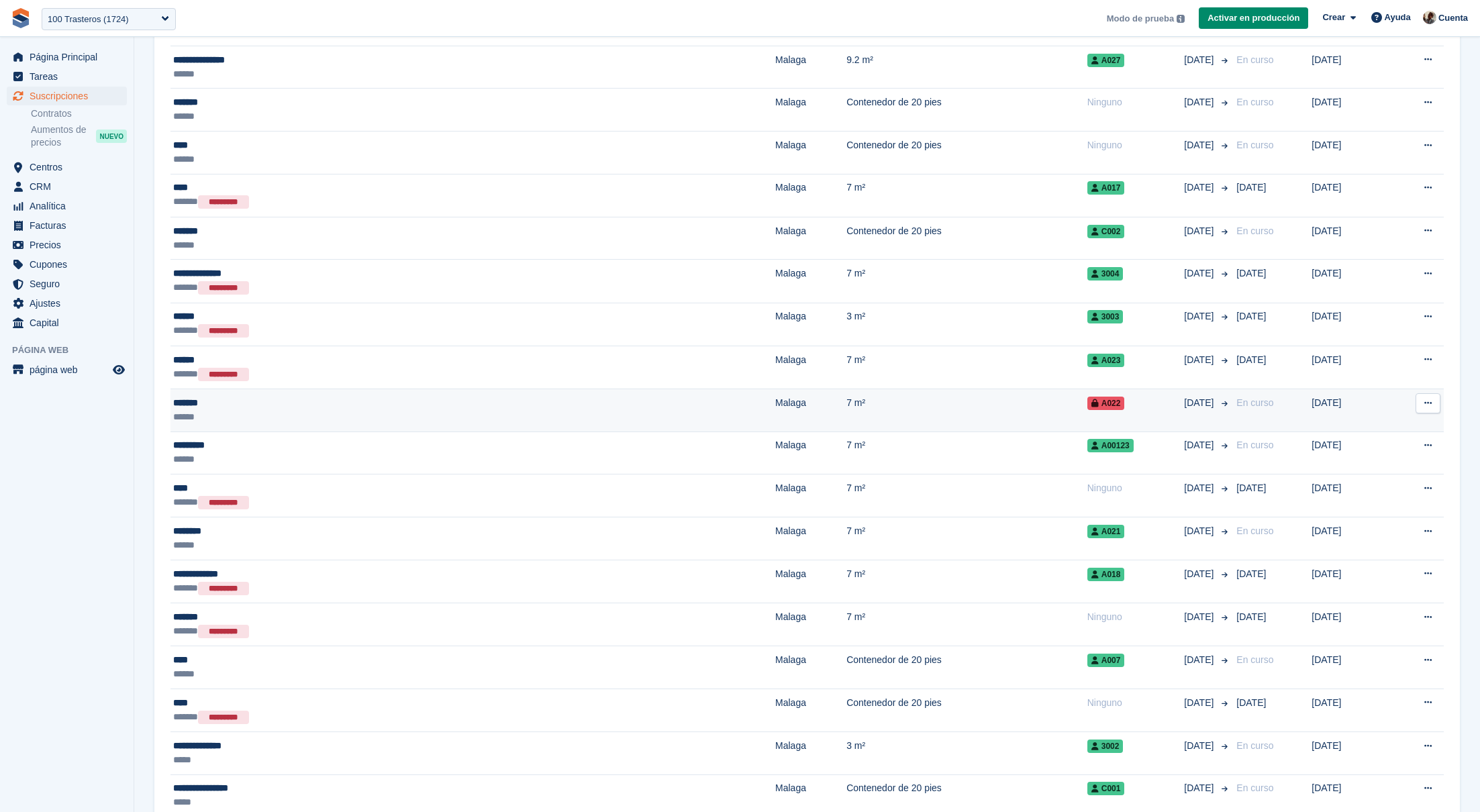
scroll to position [397, 0]
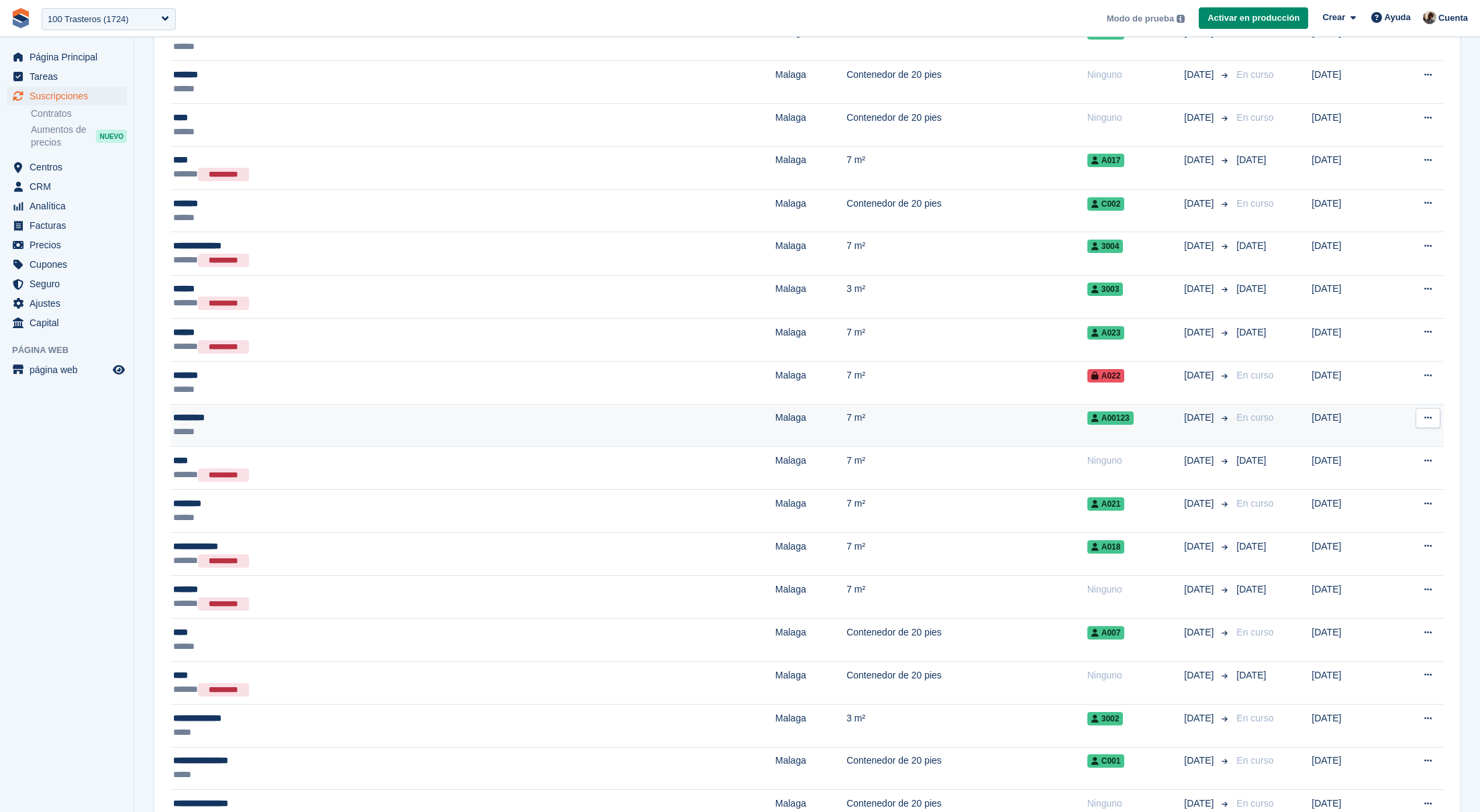
click at [1429, 414] on icon at bounding box center [1428, 418] width 8 height 8
click at [1366, 485] on p "Cancelar suscripción" at bounding box center [1375, 490] width 117 height 18
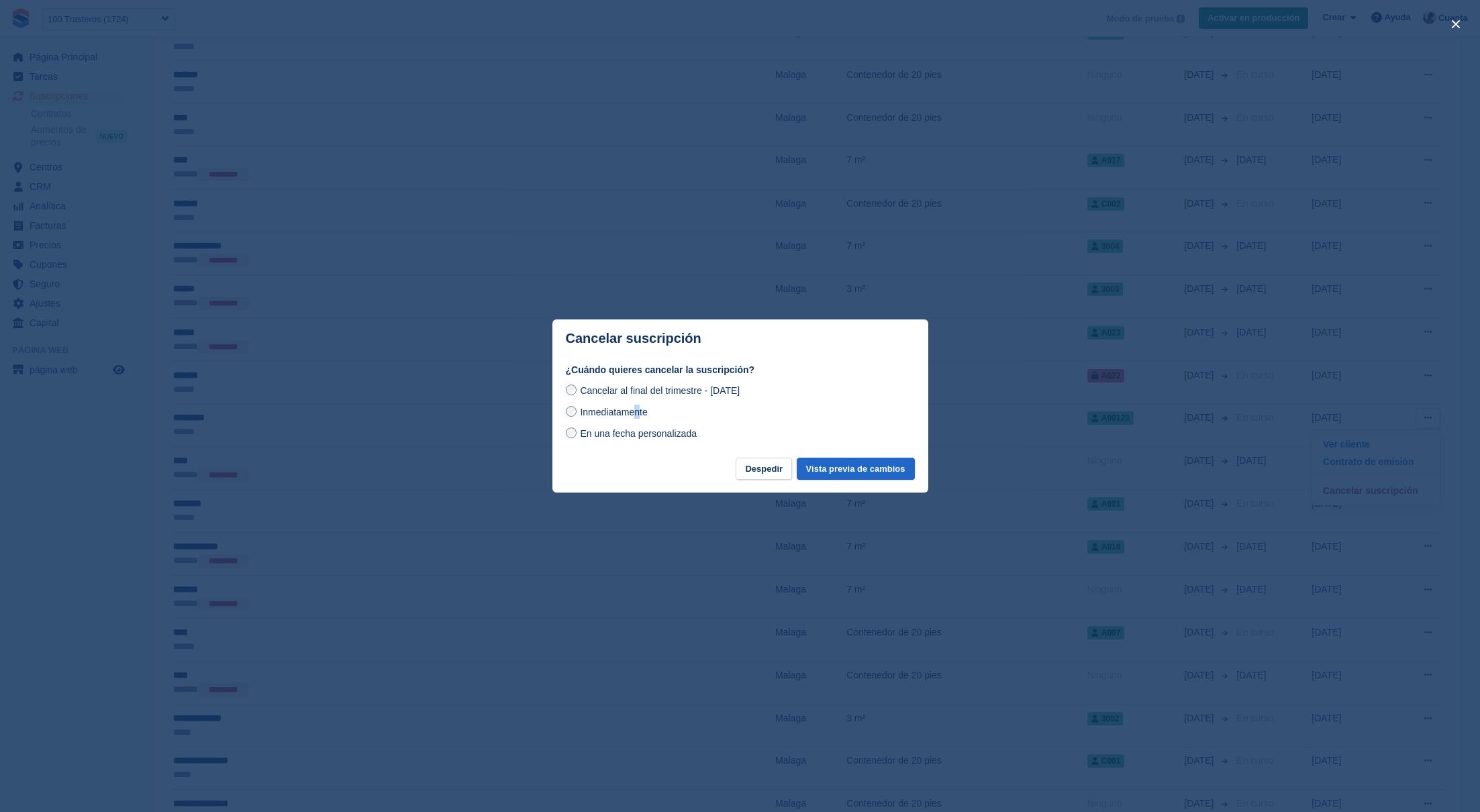
click at [638, 414] on span "Inmediatamente" at bounding box center [614, 412] width 67 height 11
click at [818, 465] on button "Vista previa de cambios" at bounding box center [855, 468] width 118 height 22
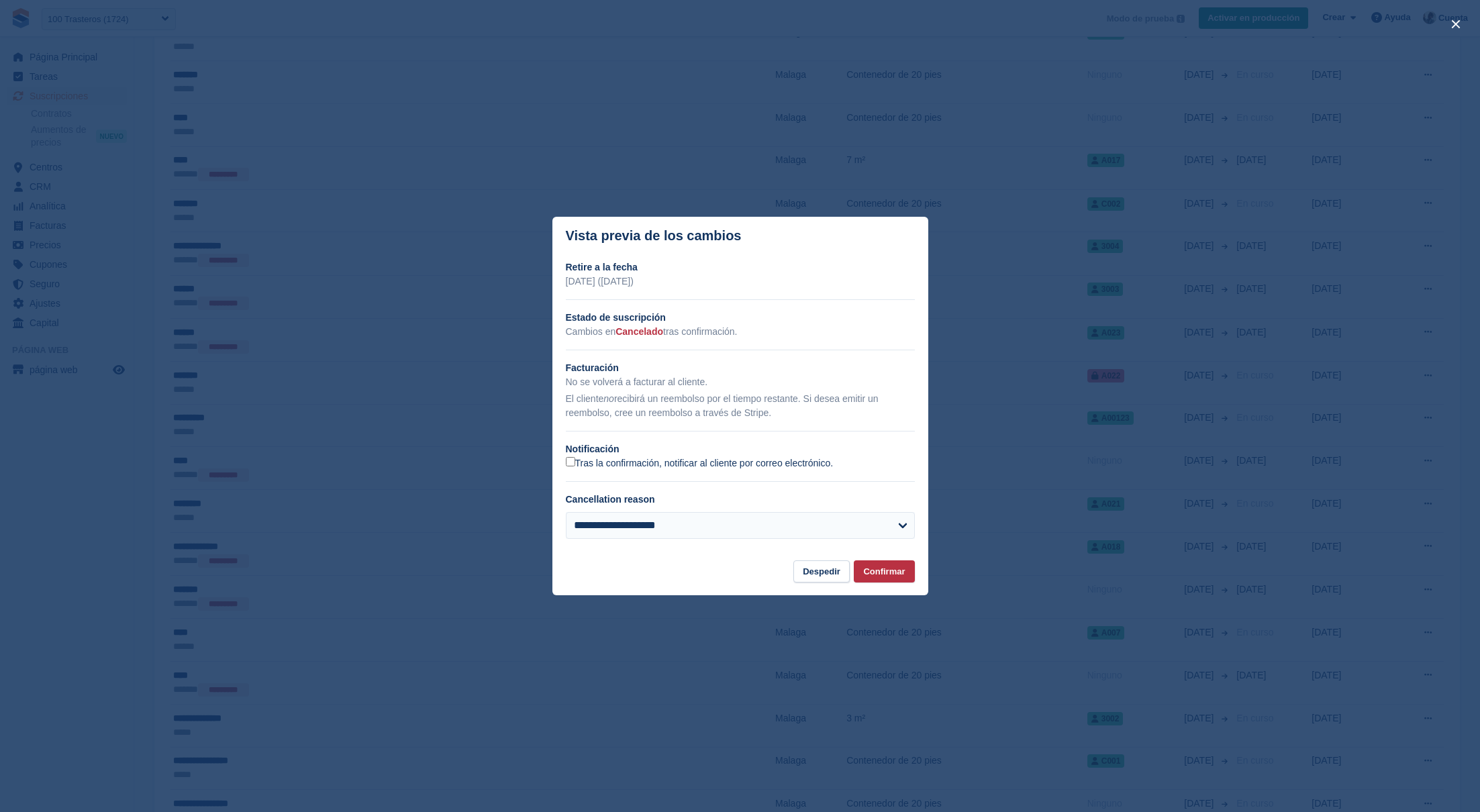
click at [635, 465] on label "Tras la confirmación, notificar al cliente por correo electrónico." at bounding box center [700, 462] width 268 height 13
click at [891, 571] on button "Confirmar" at bounding box center [884, 571] width 61 height 22
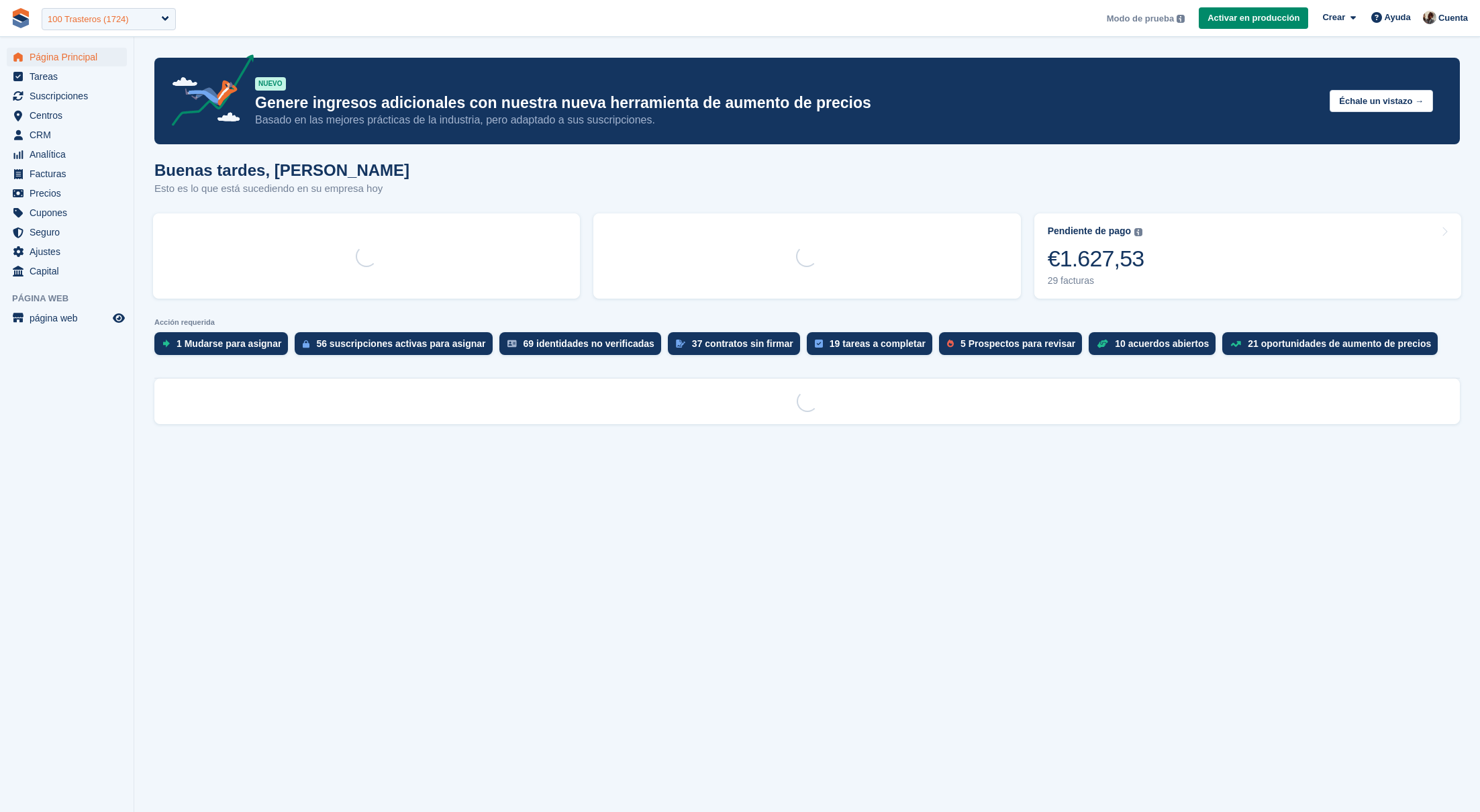
click at [131, 28] on div "100 Trasteros (1724)" at bounding box center [108, 19] width 134 height 22
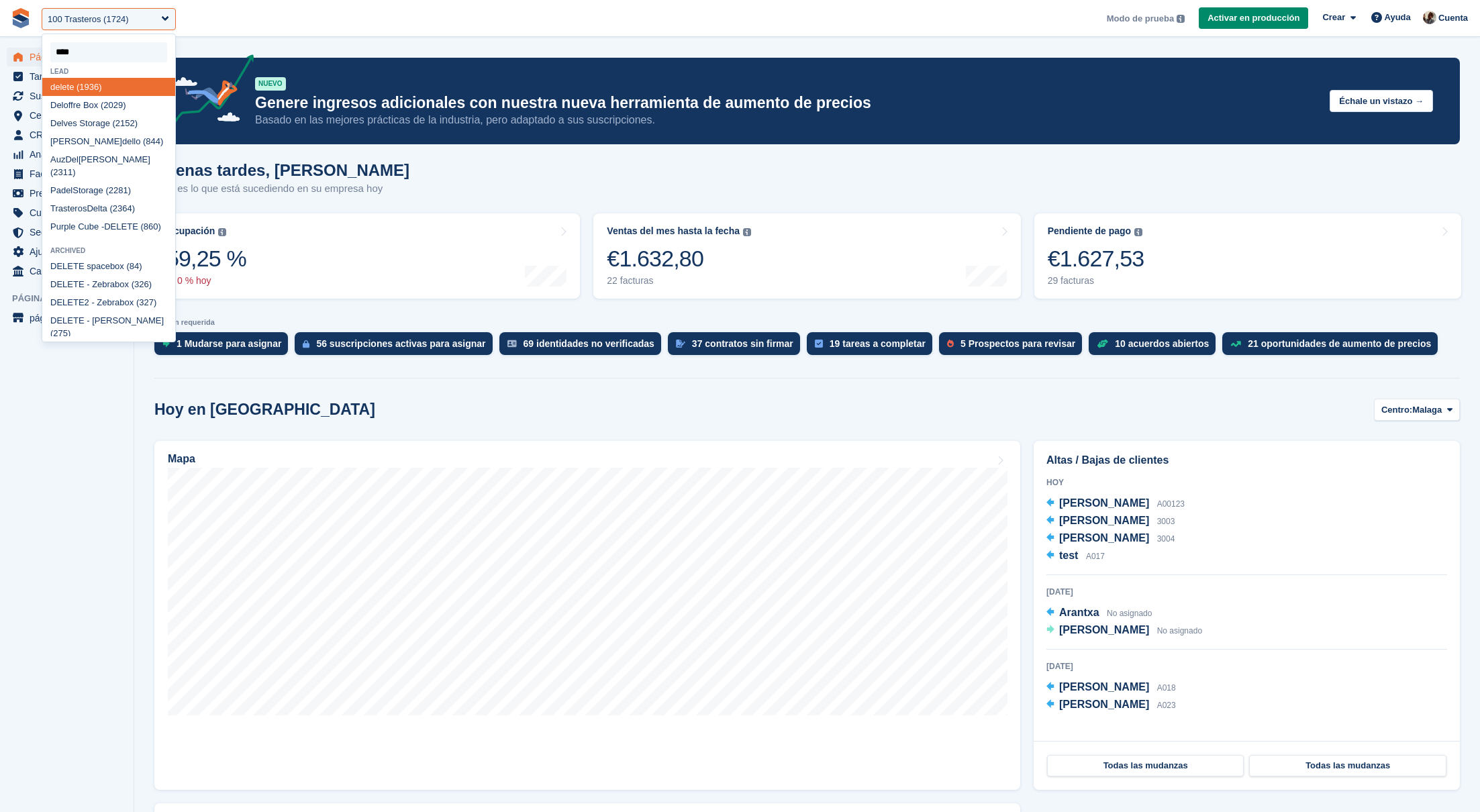
type input "*****"
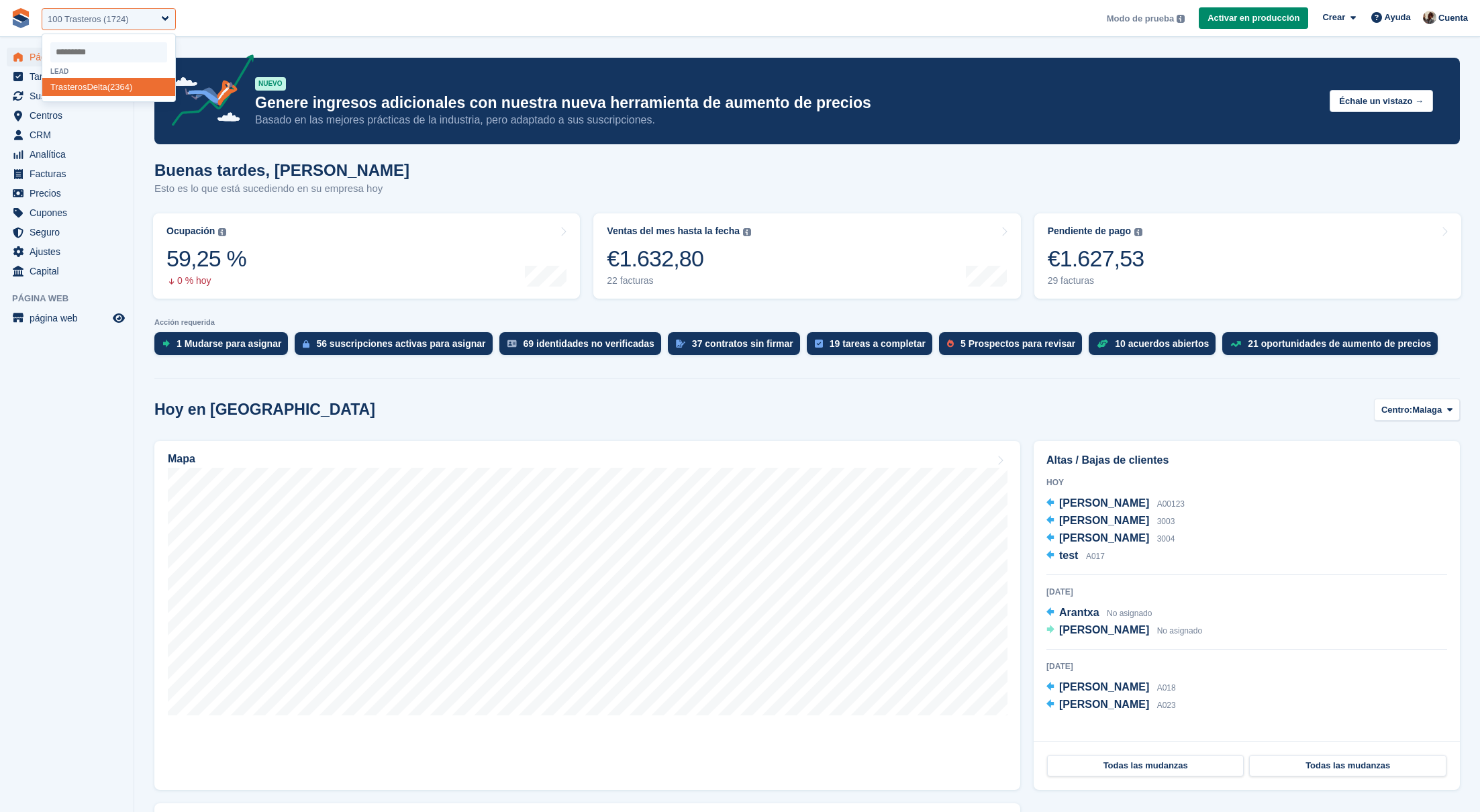
select select "****"
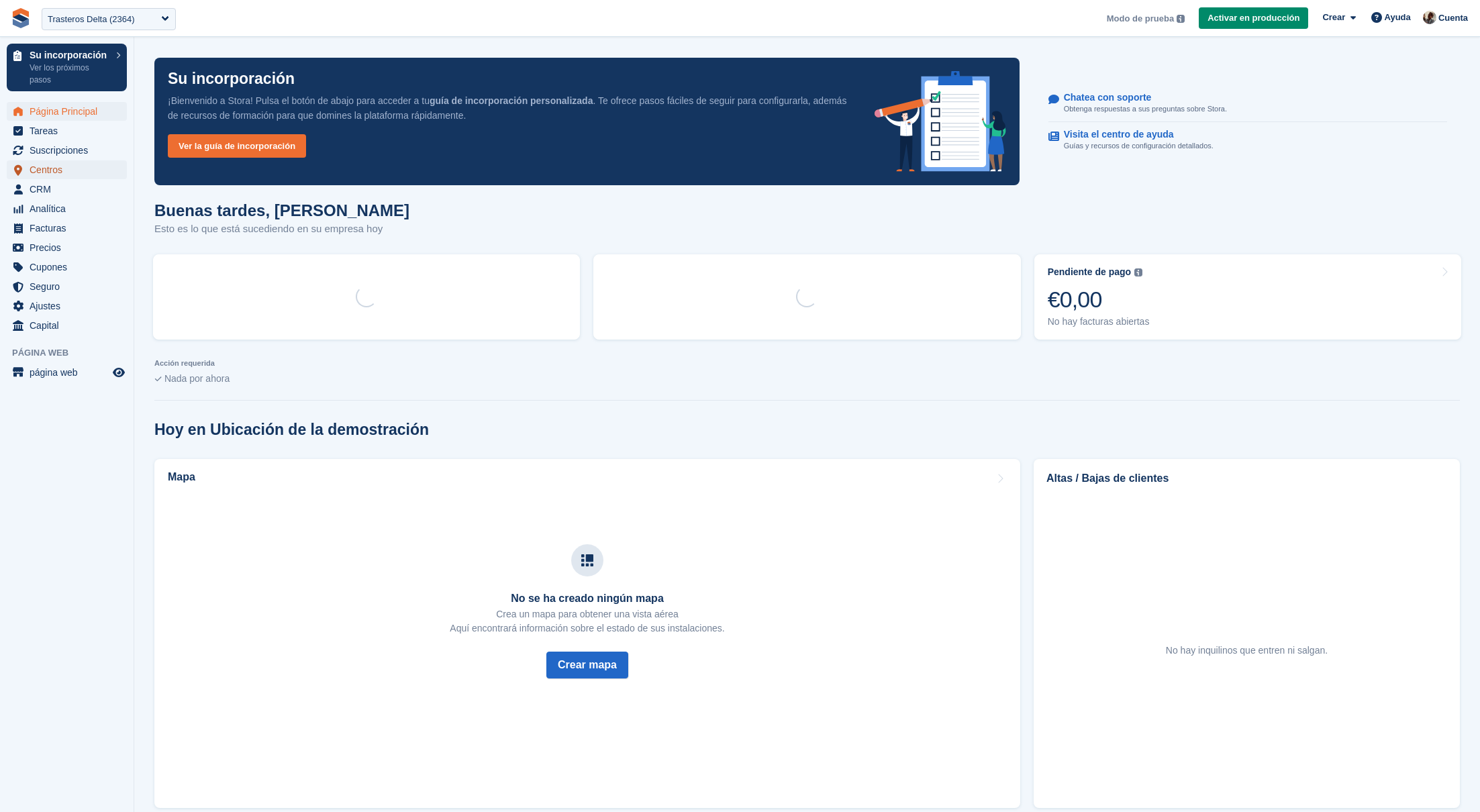
click at [81, 177] on span "Centros" at bounding box center [70, 169] width 81 height 19
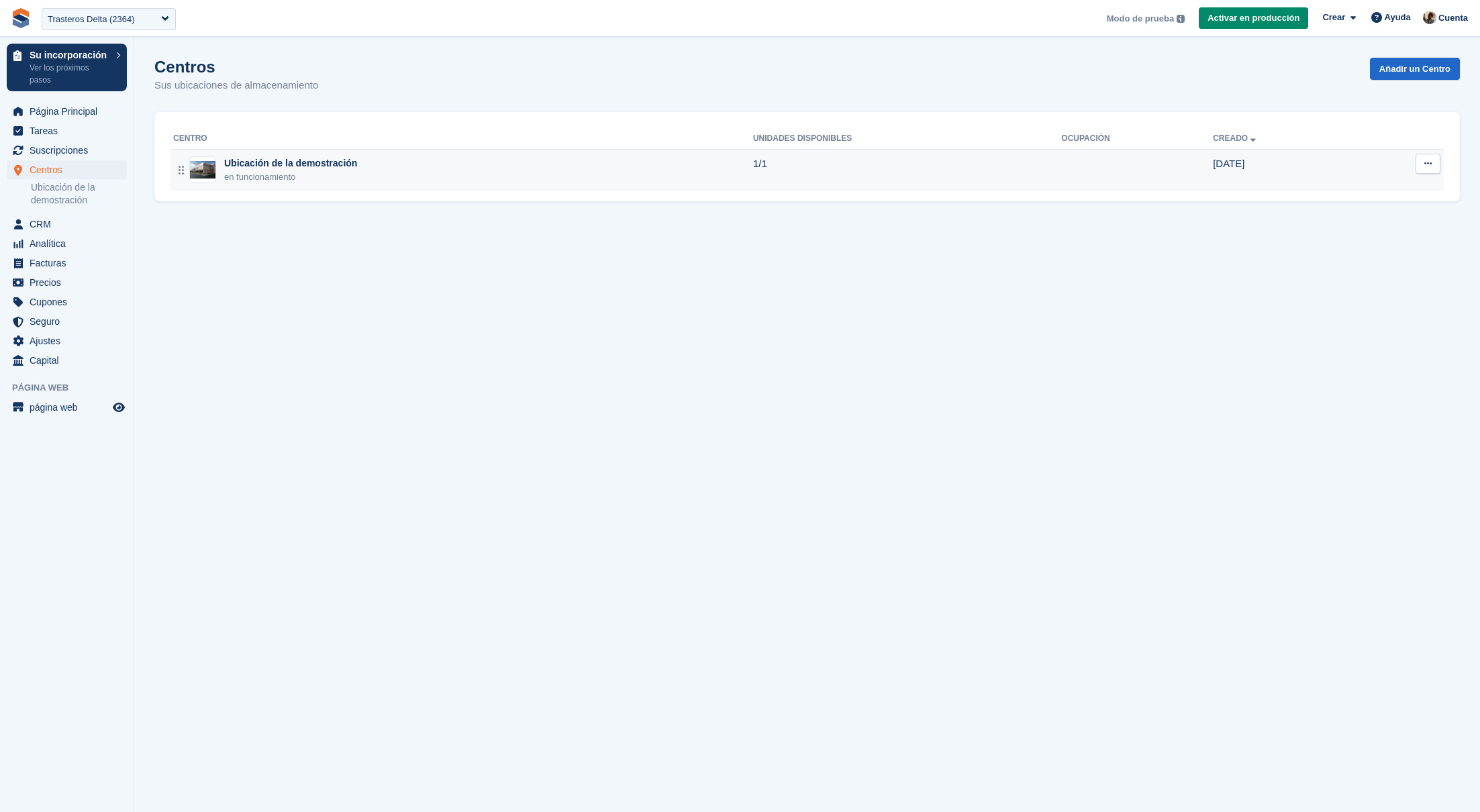
click at [410, 166] on div "Ubicación de la demostración en funcionamiento" at bounding box center [463, 170] width 580 height 28
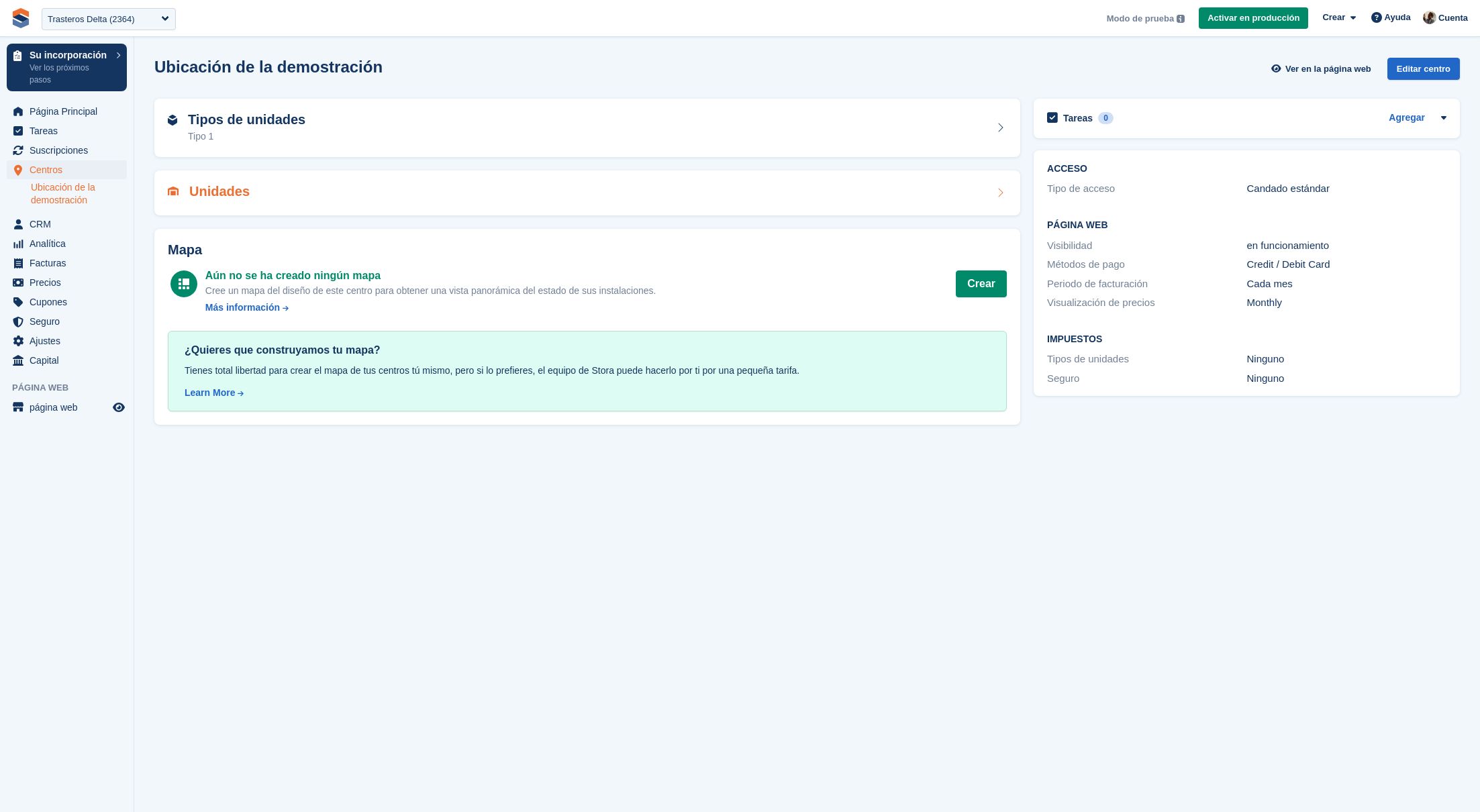
click at [436, 190] on div "Unidades" at bounding box center [587, 192] width 839 height 18
click at [89, 112] on span "Página Principal" at bounding box center [70, 111] width 81 height 19
